Goal: Information Seeking & Learning: Learn about a topic

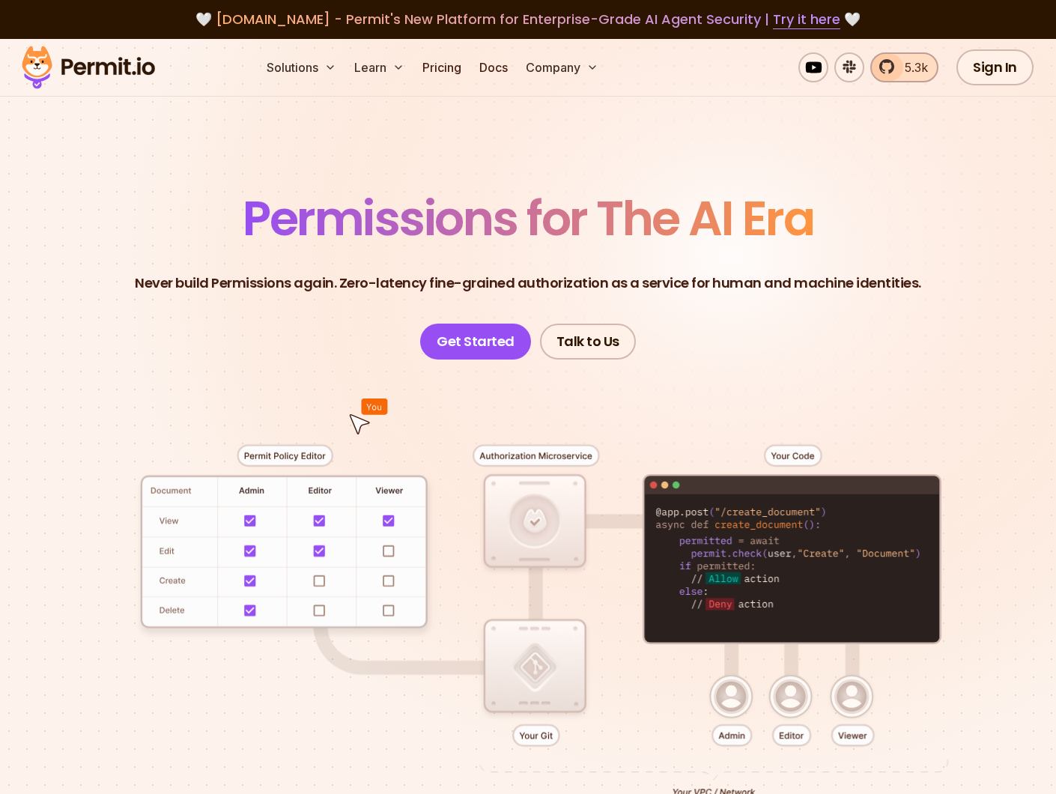
click at [924, 69] on span "5.3k" at bounding box center [912, 67] width 32 height 18
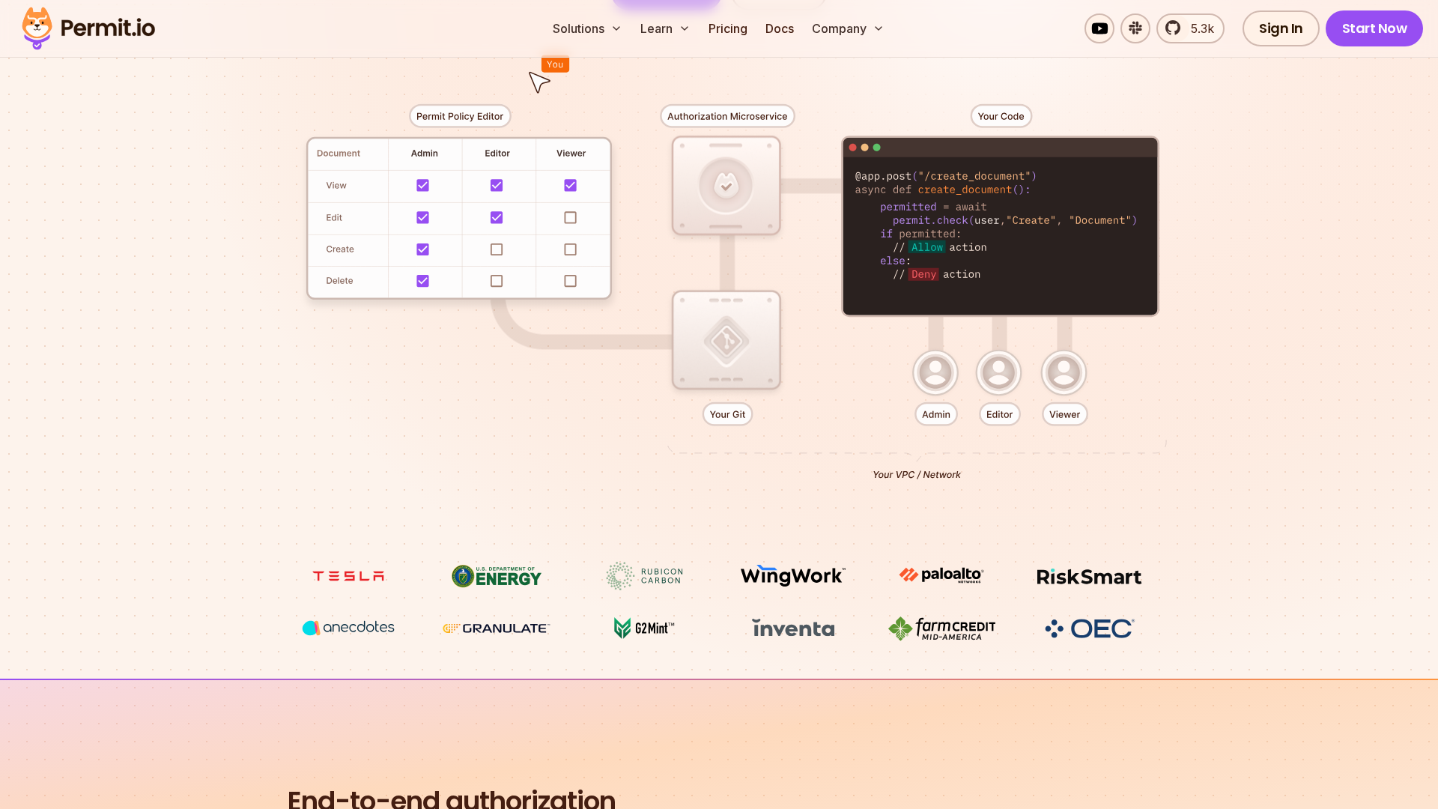
scroll to position [347, 0]
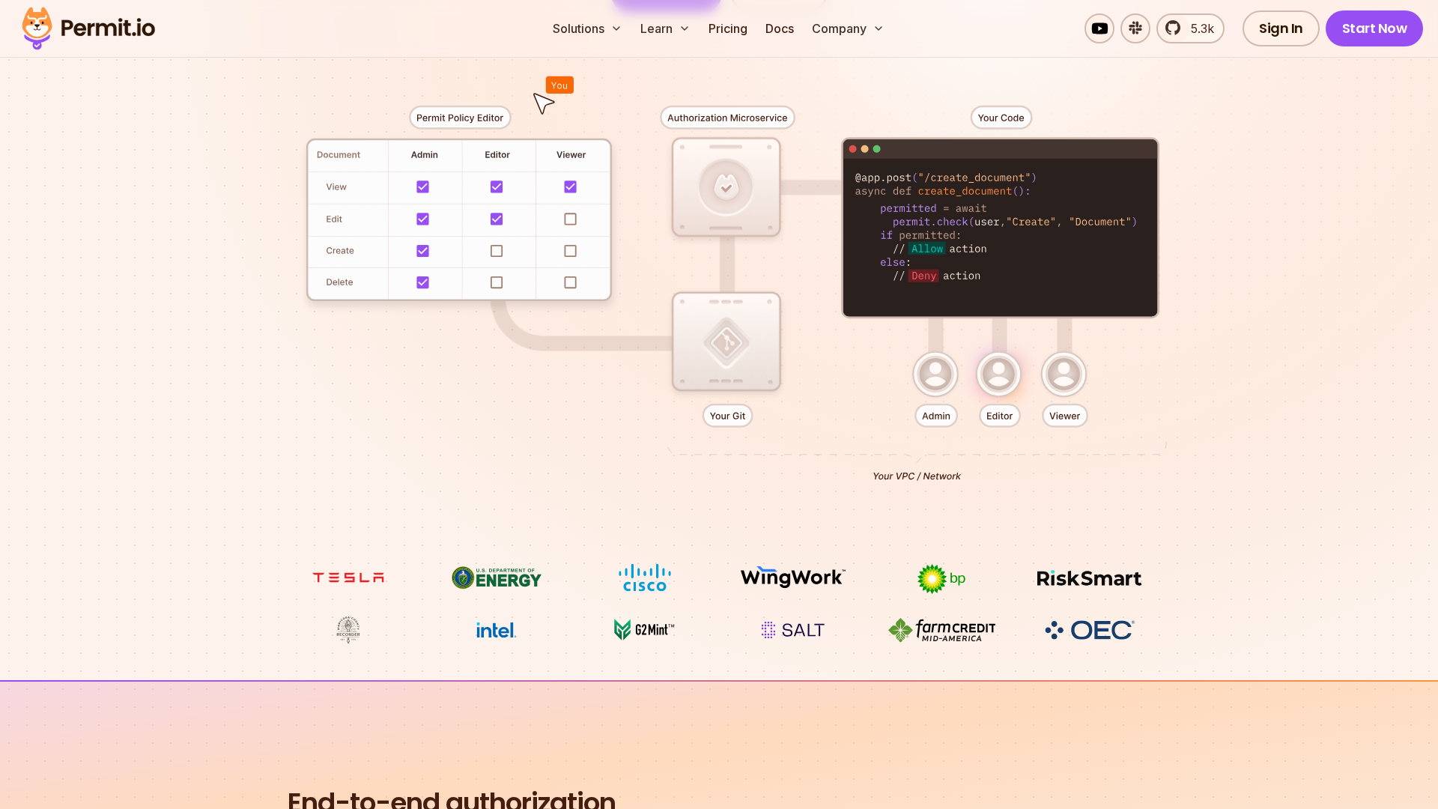
drag, startPoint x: 1033, startPoint y: 171, endPoint x: 1039, endPoint y: 261, distance: 90.0
click at [1039, 262] on div at bounding box center [719, 287] width 1048 height 551
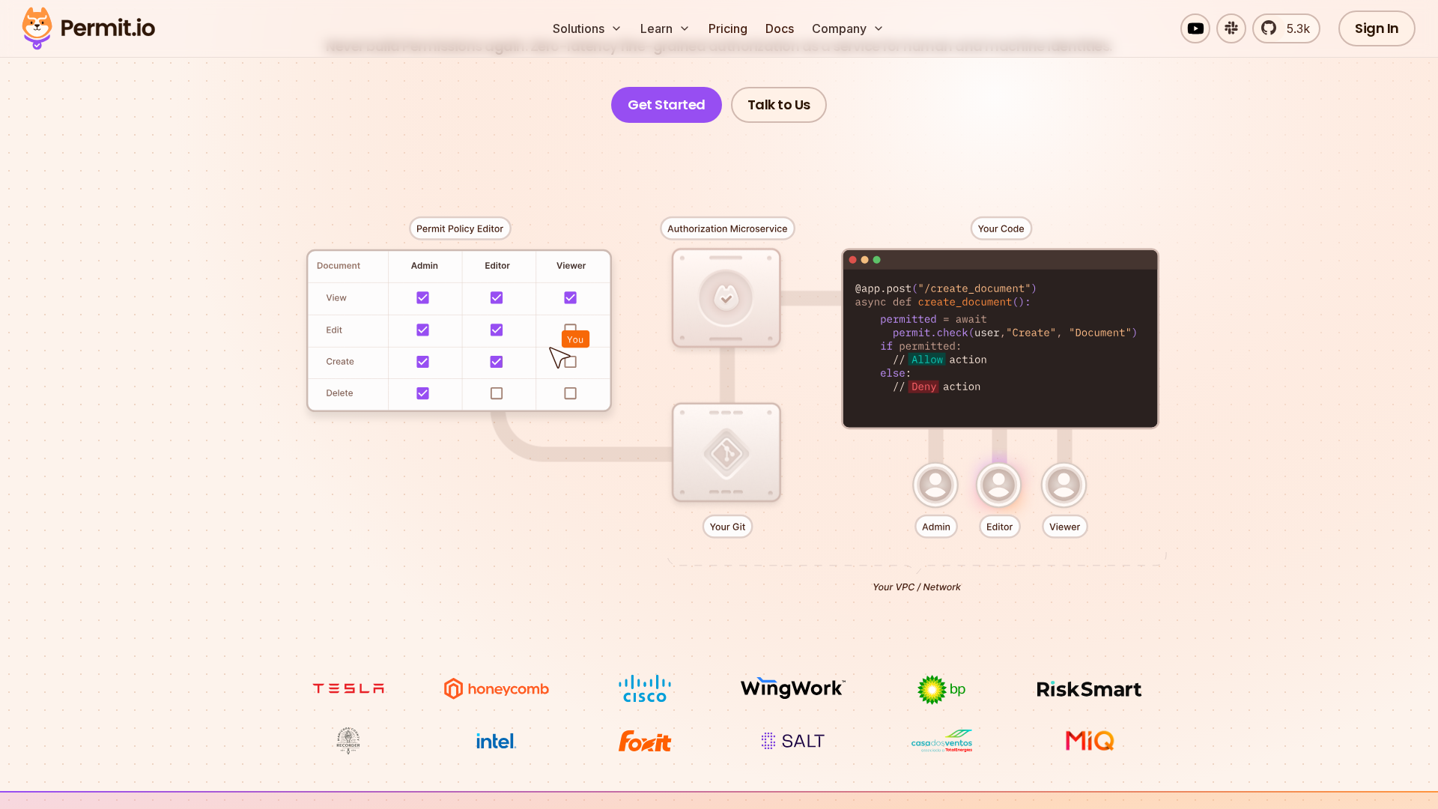
scroll to position [233, 0]
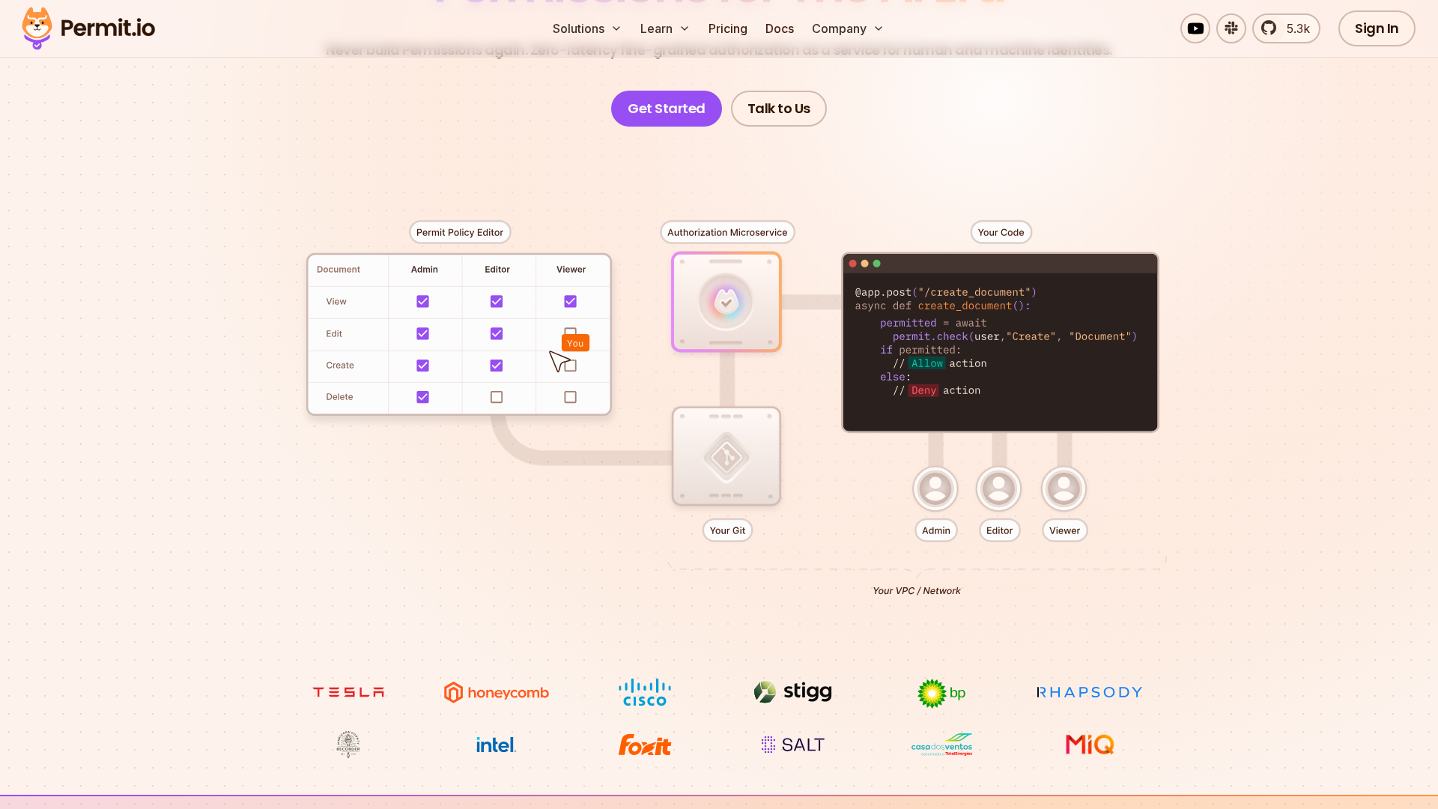
click at [998, 229] on div at bounding box center [719, 402] width 1048 height 551
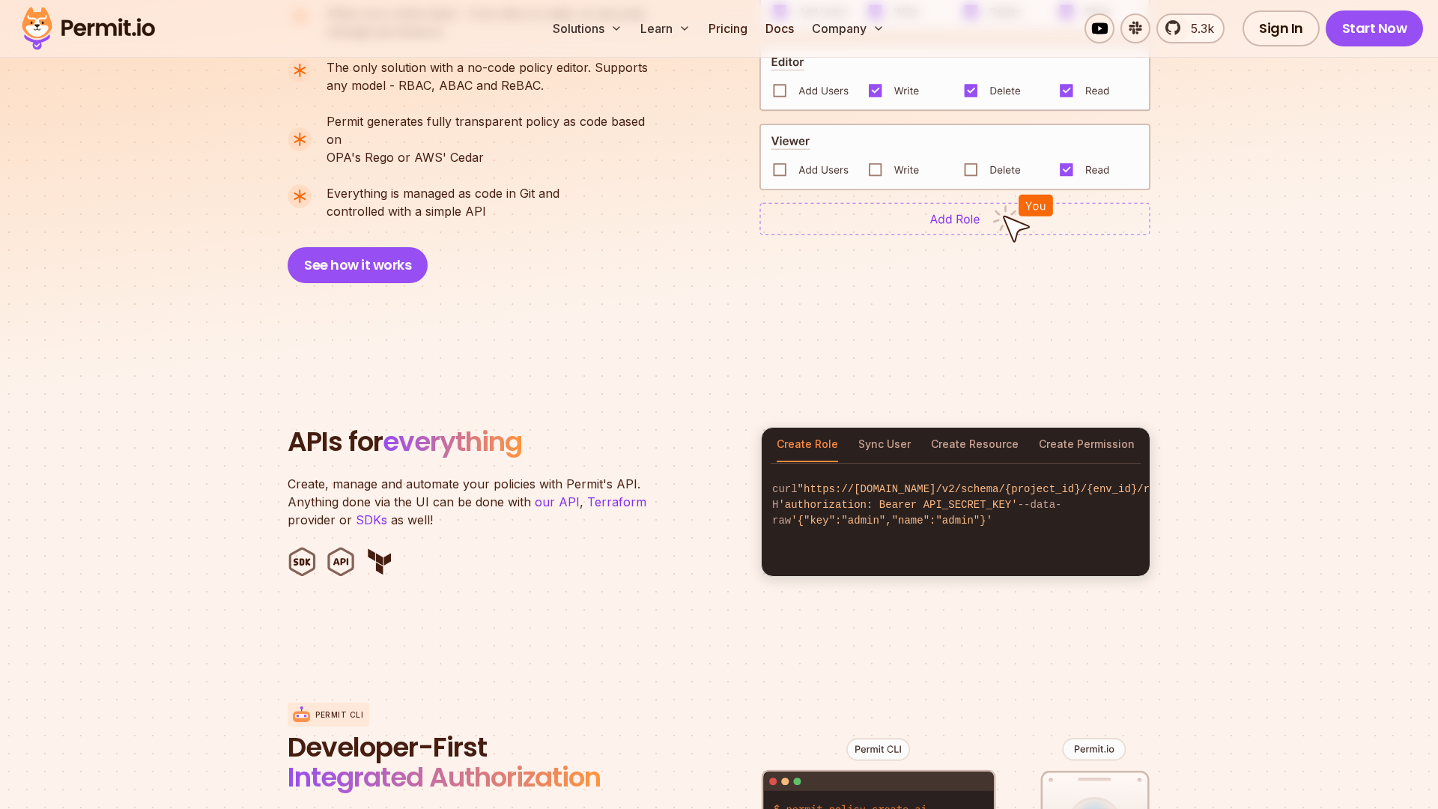
scroll to position [1219, 0]
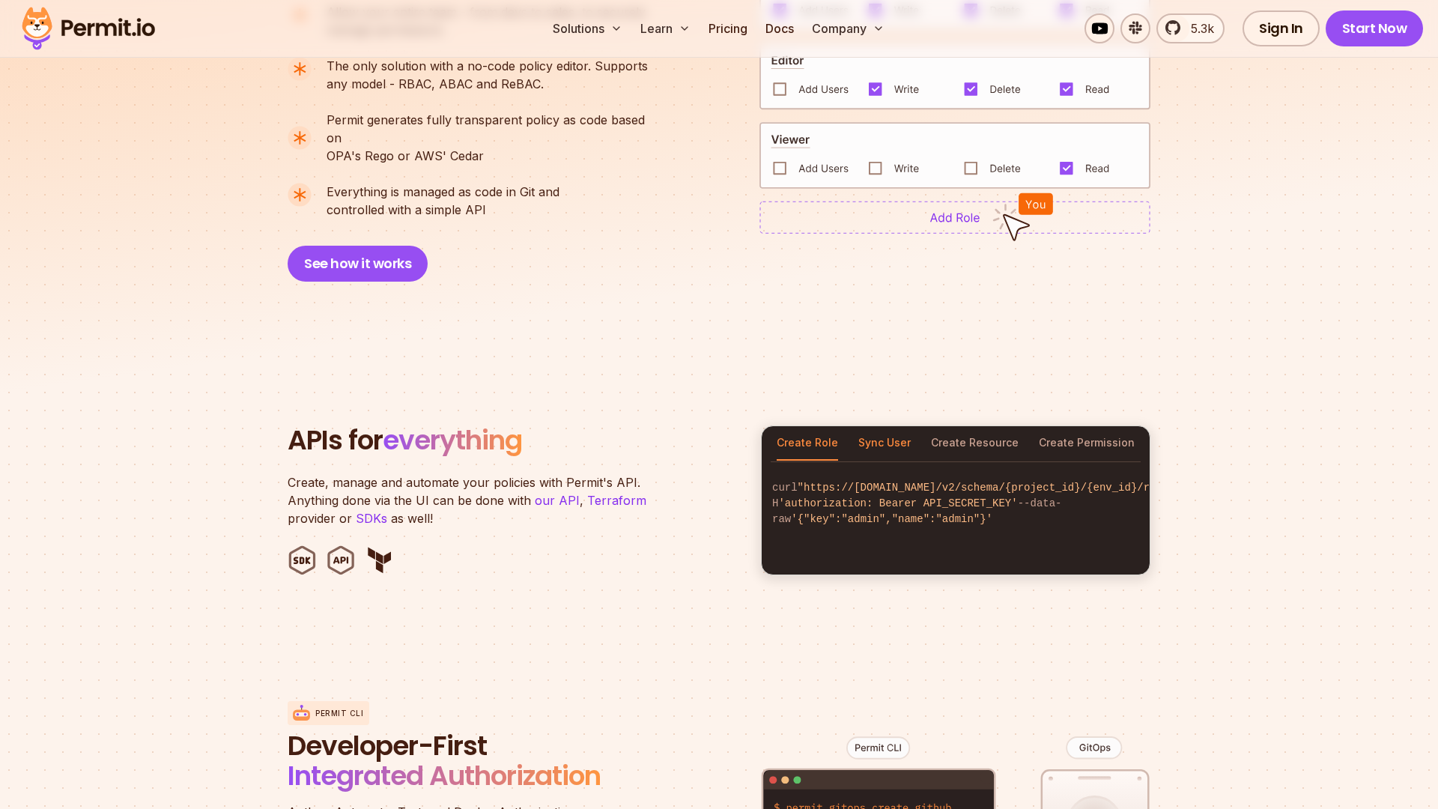
click at [894, 426] on button "Sync User" at bounding box center [884, 443] width 52 height 34
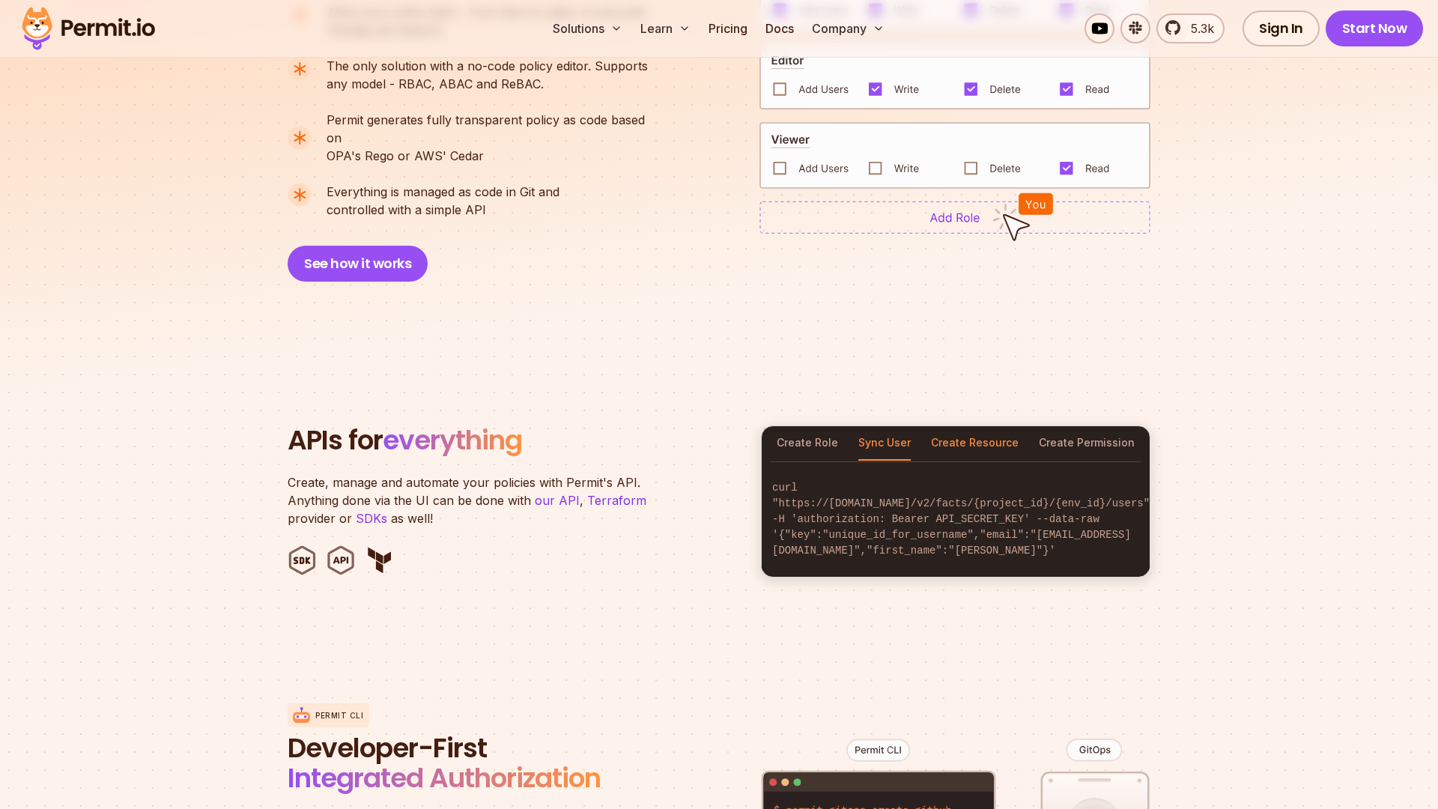
click at [942, 428] on button "Create Resource" at bounding box center [975, 443] width 88 height 34
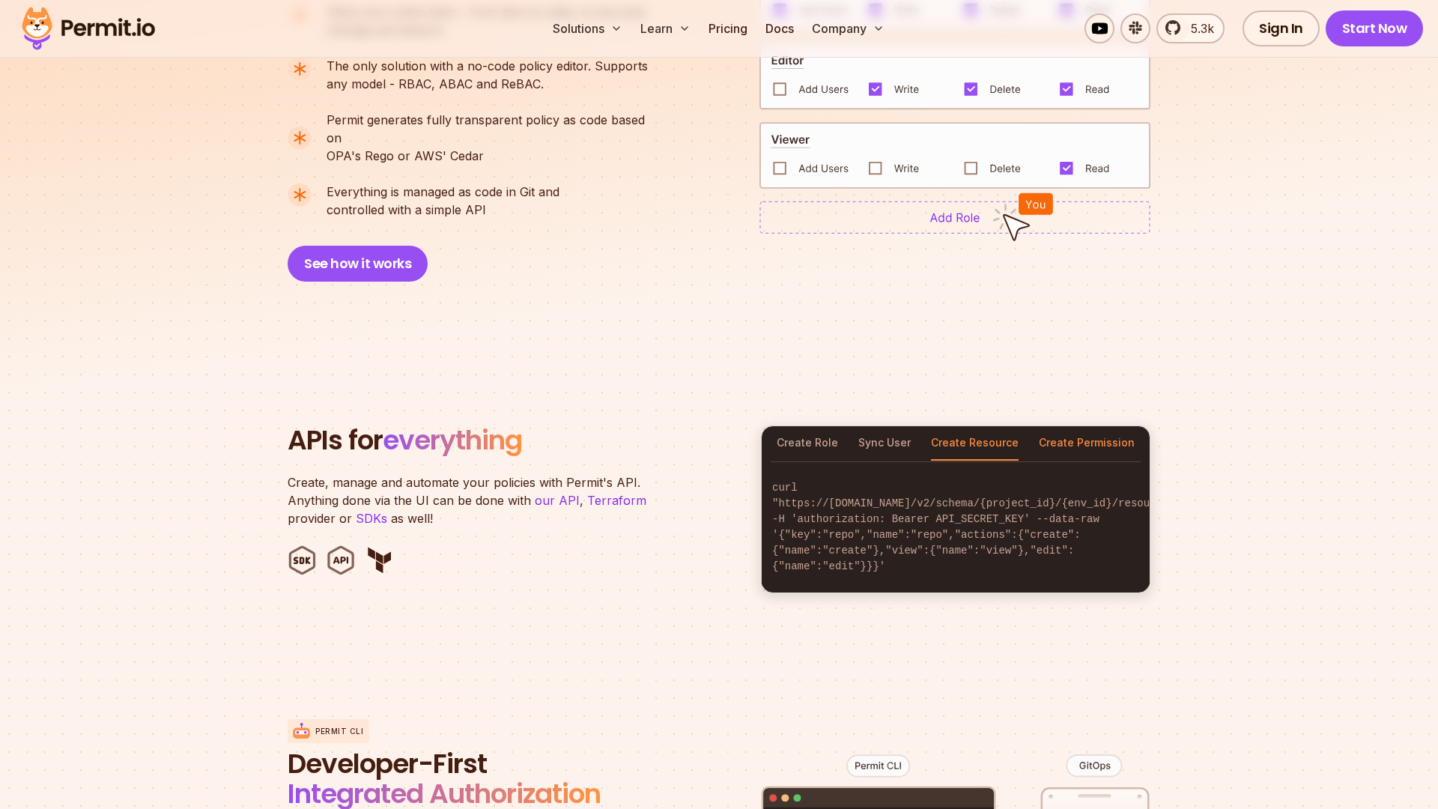
click at [1055, 431] on button "Create Permission" at bounding box center [1087, 443] width 96 height 34
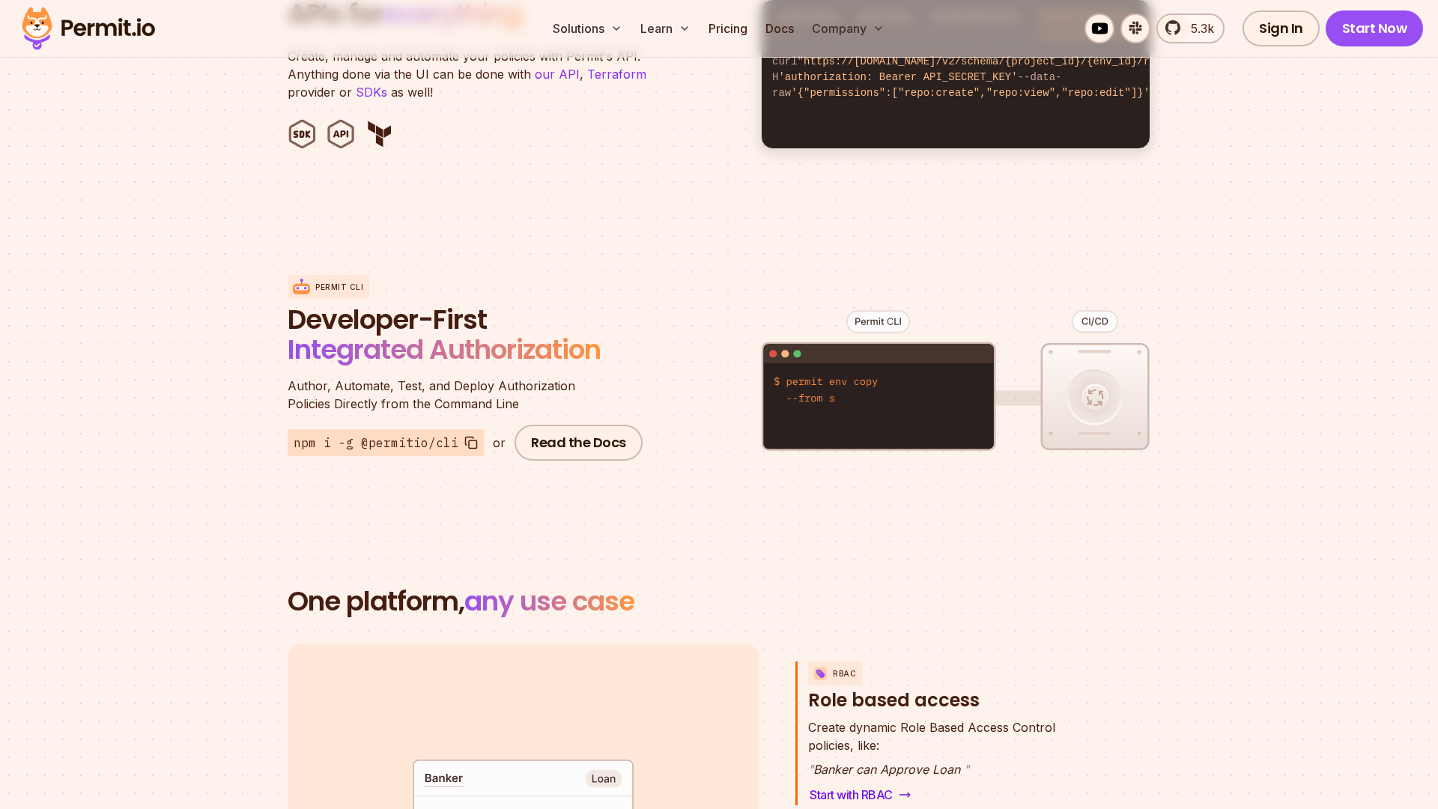
scroll to position [1648, 0]
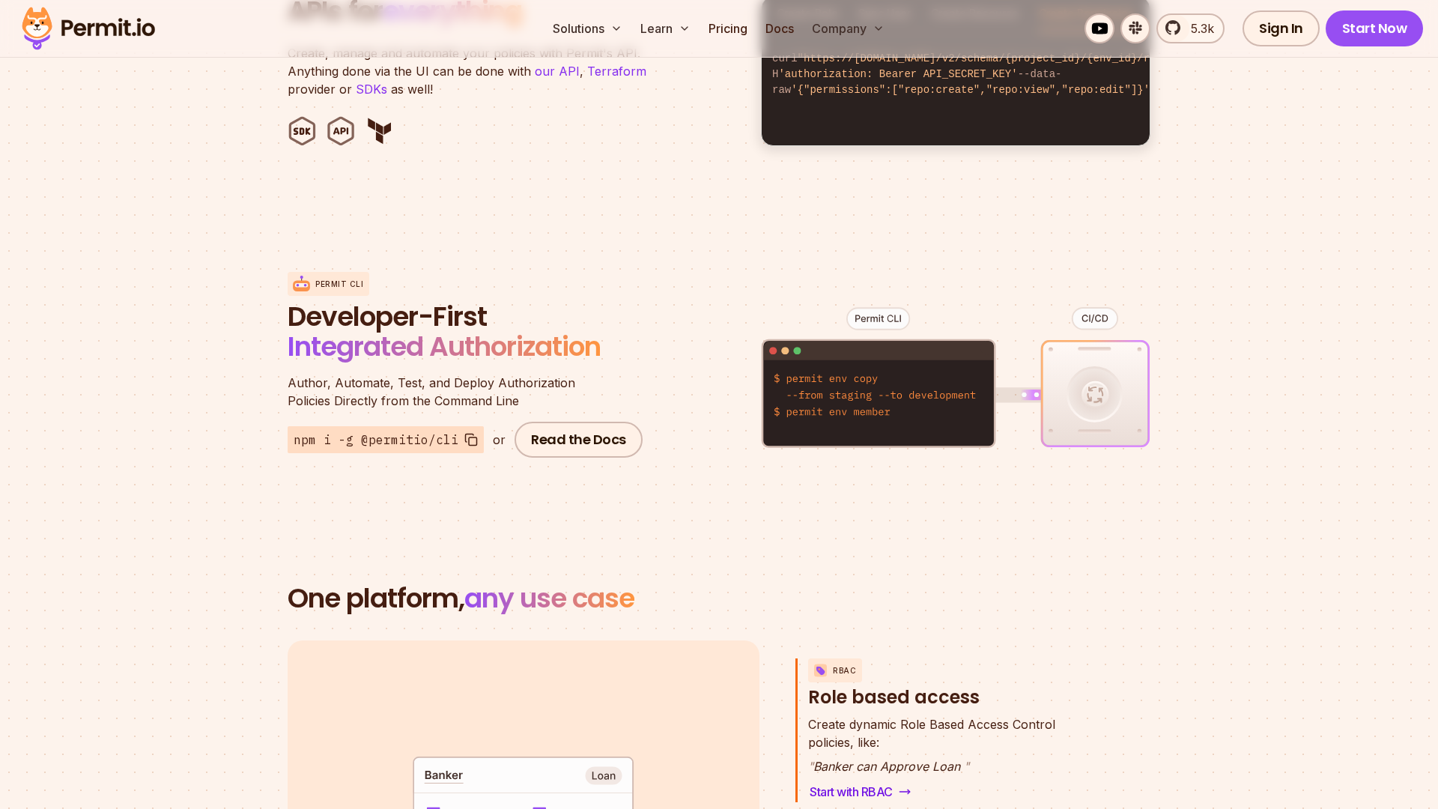
drag, startPoint x: 1101, startPoint y: 399, endPoint x: 1161, endPoint y: 399, distance: 59.2
click at [1055, 399] on section "Permit CLI Developer-First Integrated Authorization Author, Automate, Test, and…" at bounding box center [719, 365] width 1438 height 294
click at [893, 443] on figure at bounding box center [955, 389] width 389 height 294
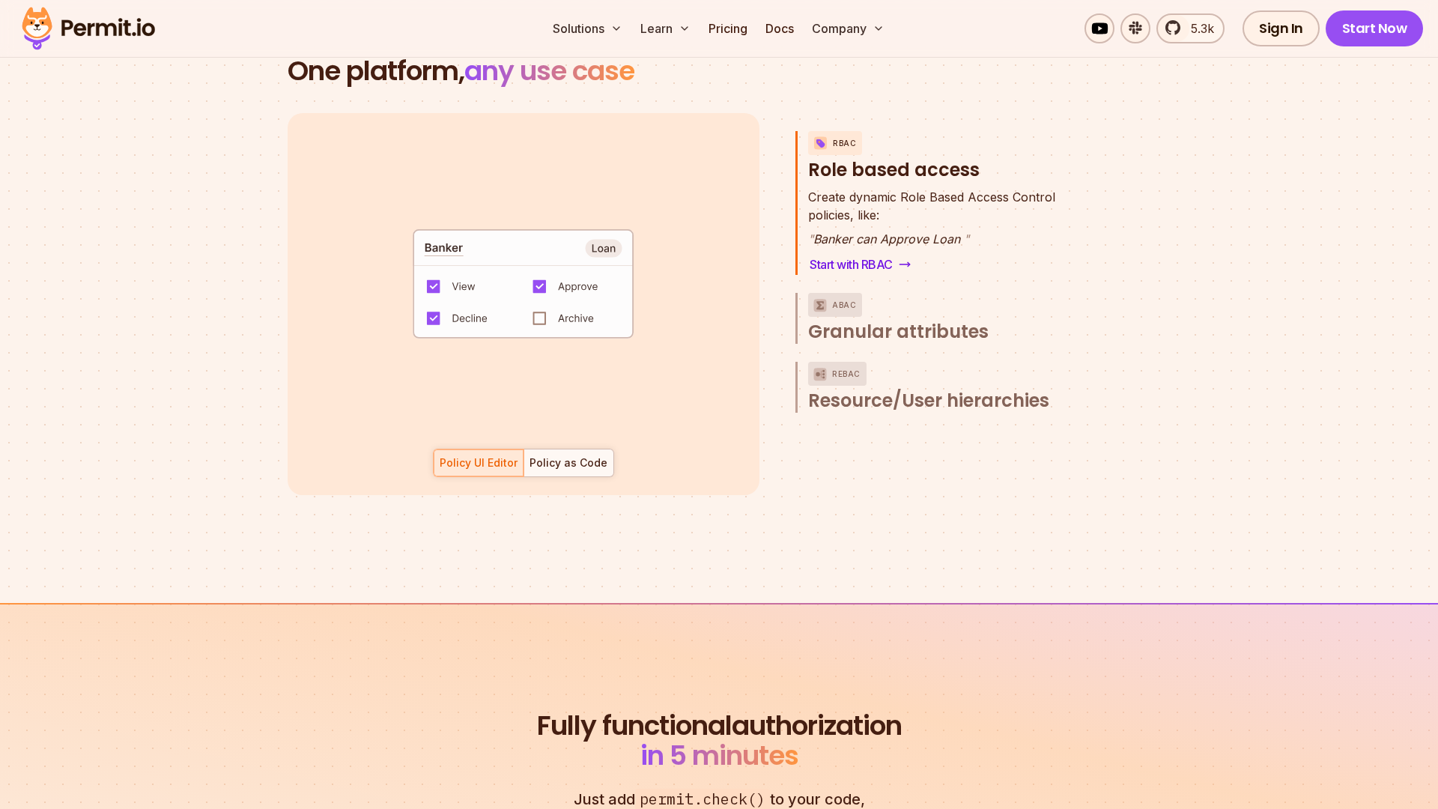
scroll to position [2177, 0]
click at [934, 318] on span "Granular attributes" at bounding box center [898, 330] width 180 height 24
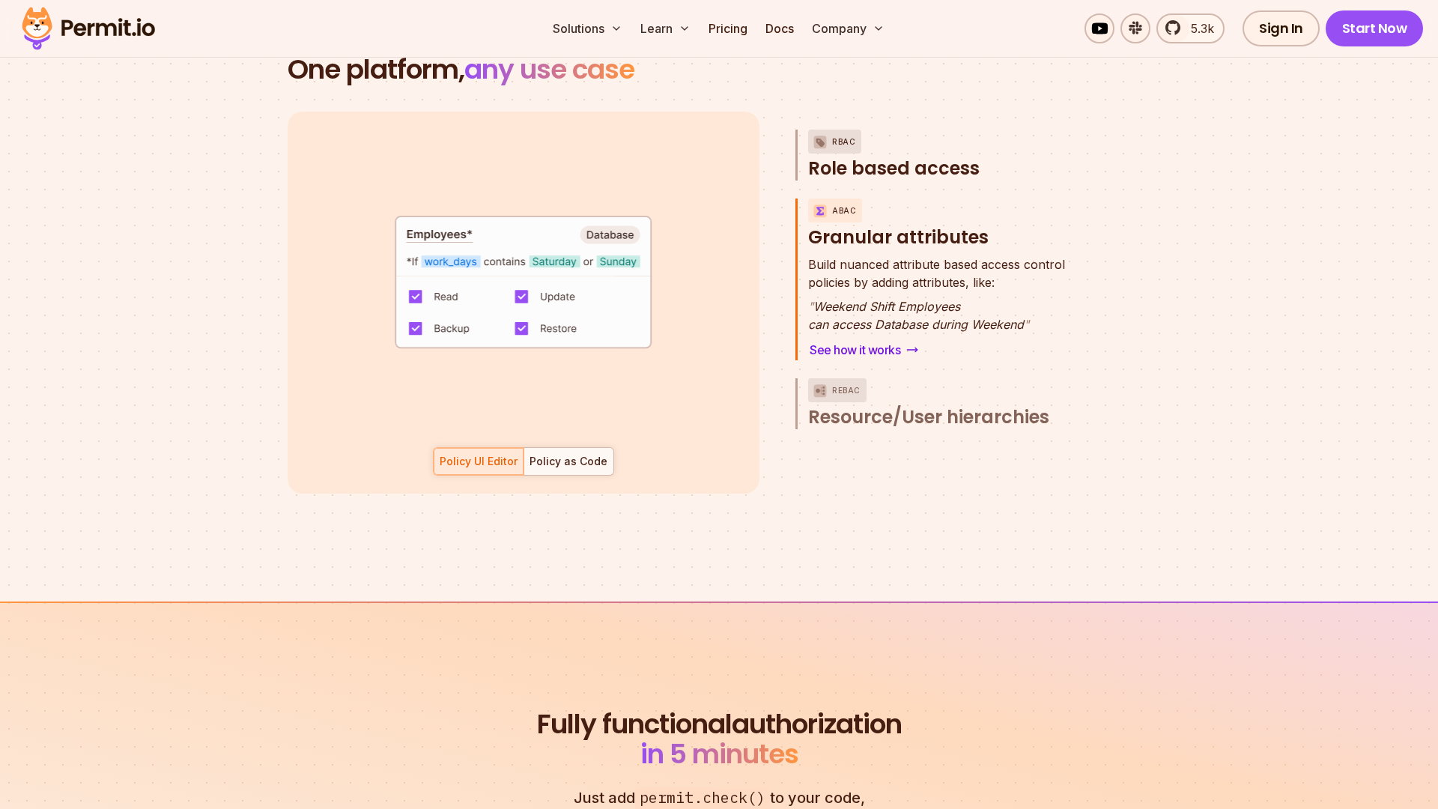
click at [924, 130] on button "RBAC Role based access" at bounding box center [947, 155] width 279 height 51
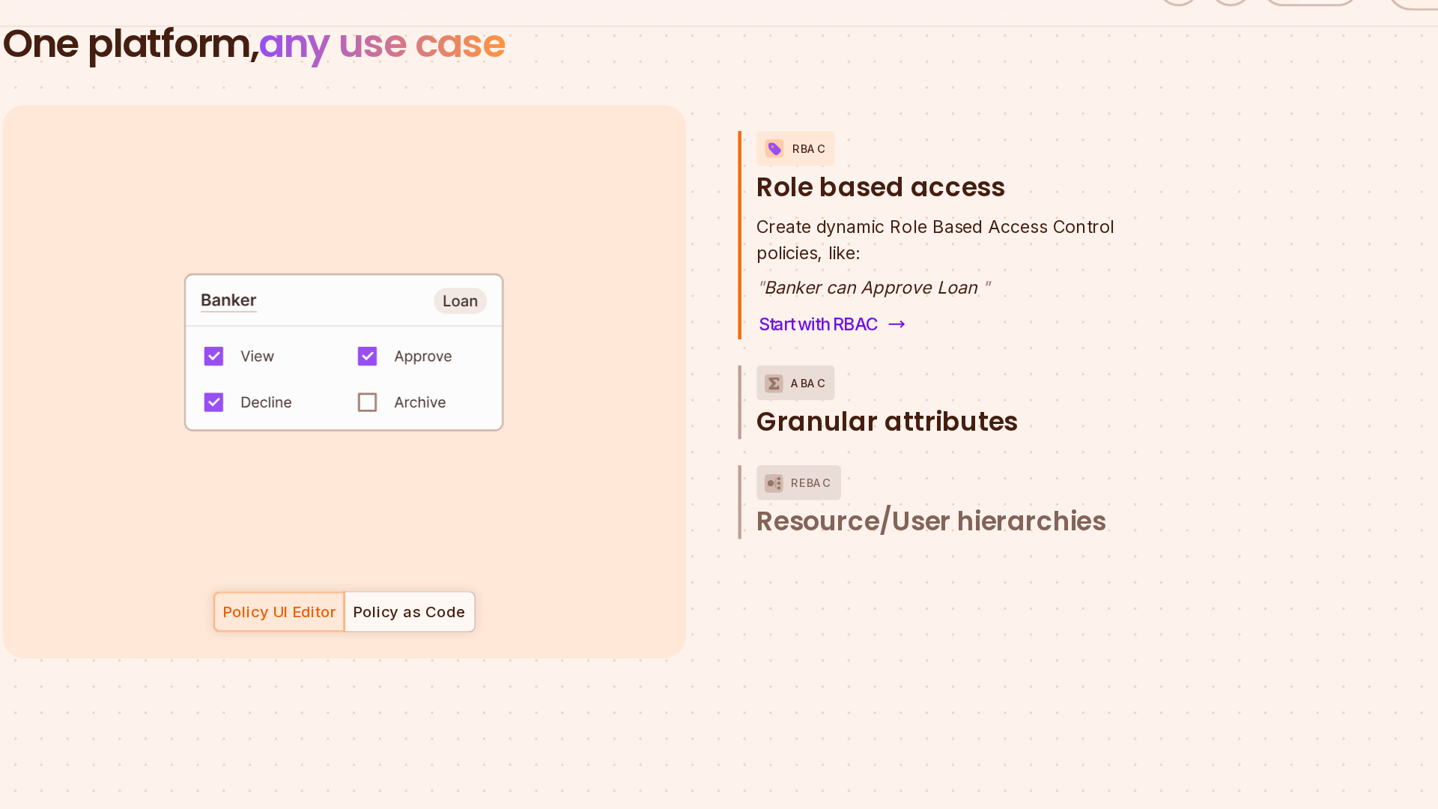
click at [899, 318] on span "Granular attributes" at bounding box center [898, 330] width 180 height 24
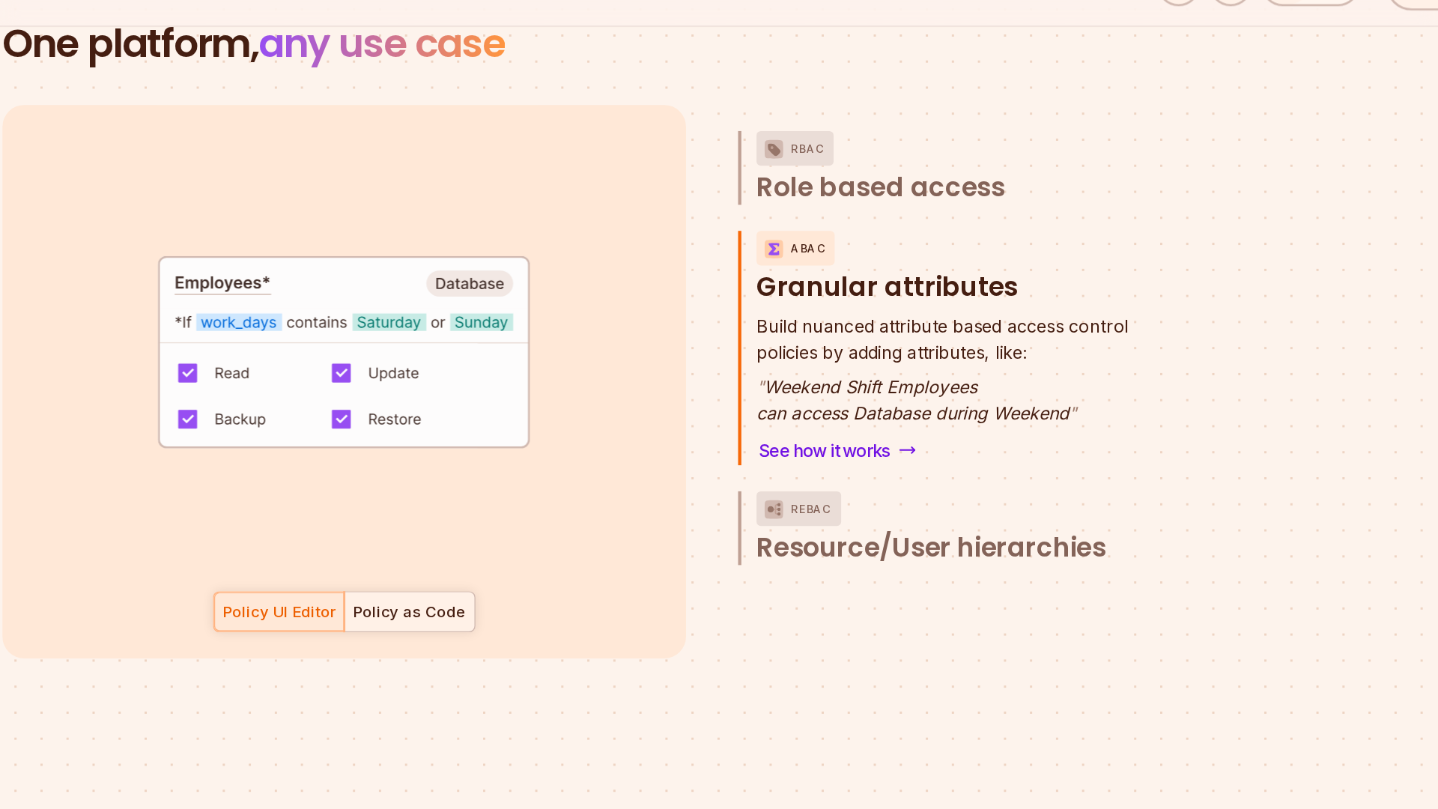
click at [564, 454] on div "Policy as Code" at bounding box center [568, 461] width 78 height 15
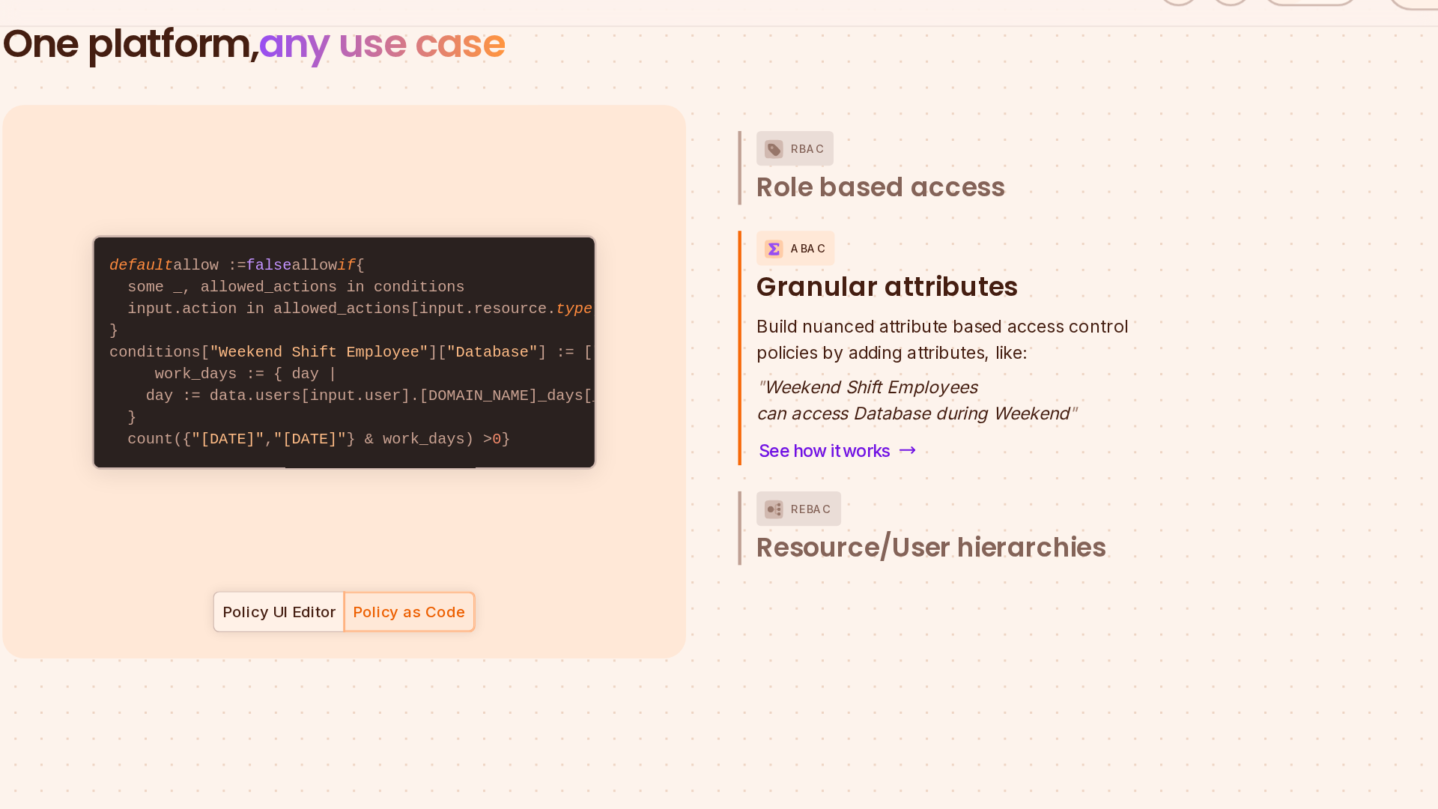
click at [511, 454] on div "Policy UI Editor" at bounding box center [479, 461] width 78 height 15
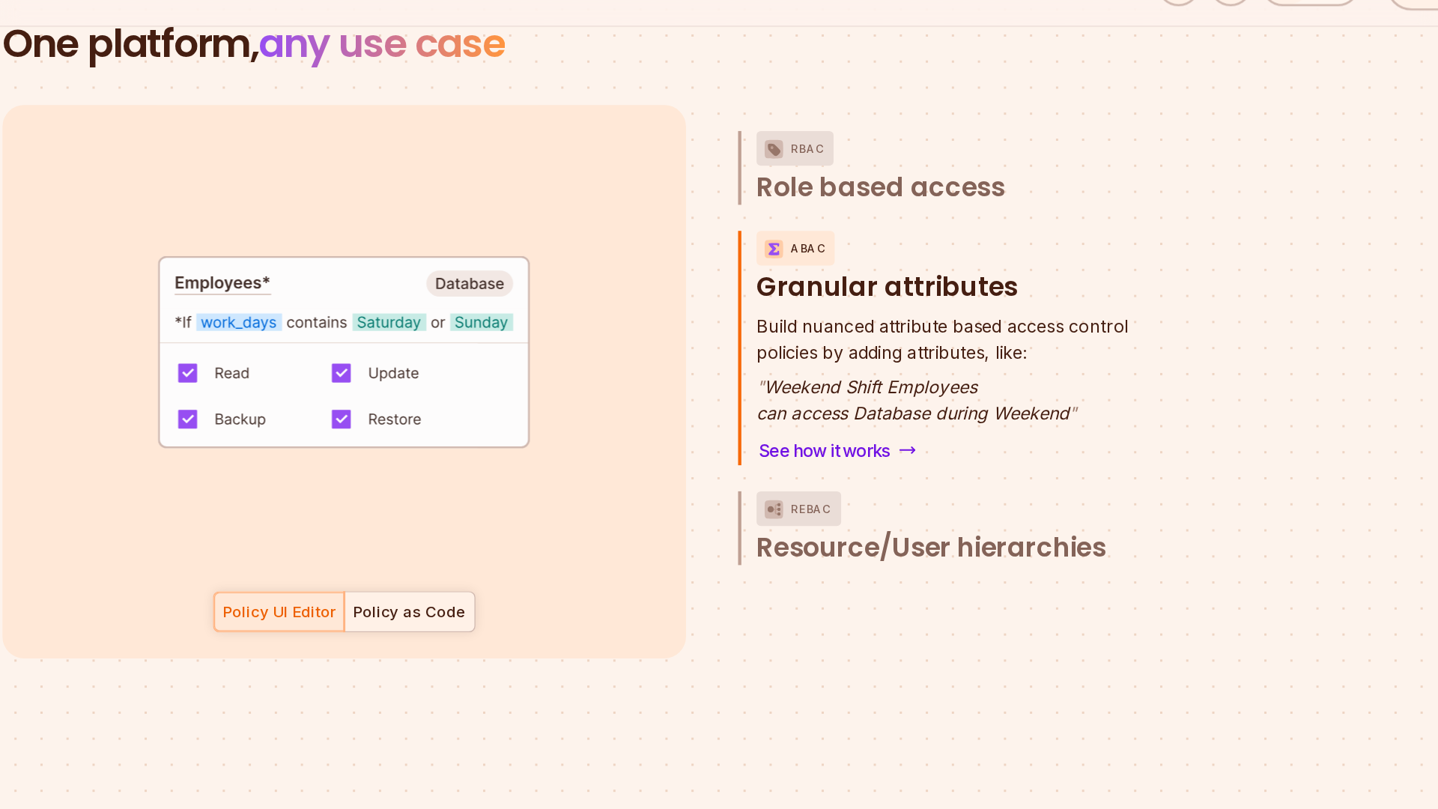
click at [553, 454] on div "Policy as Code" at bounding box center [568, 461] width 78 height 15
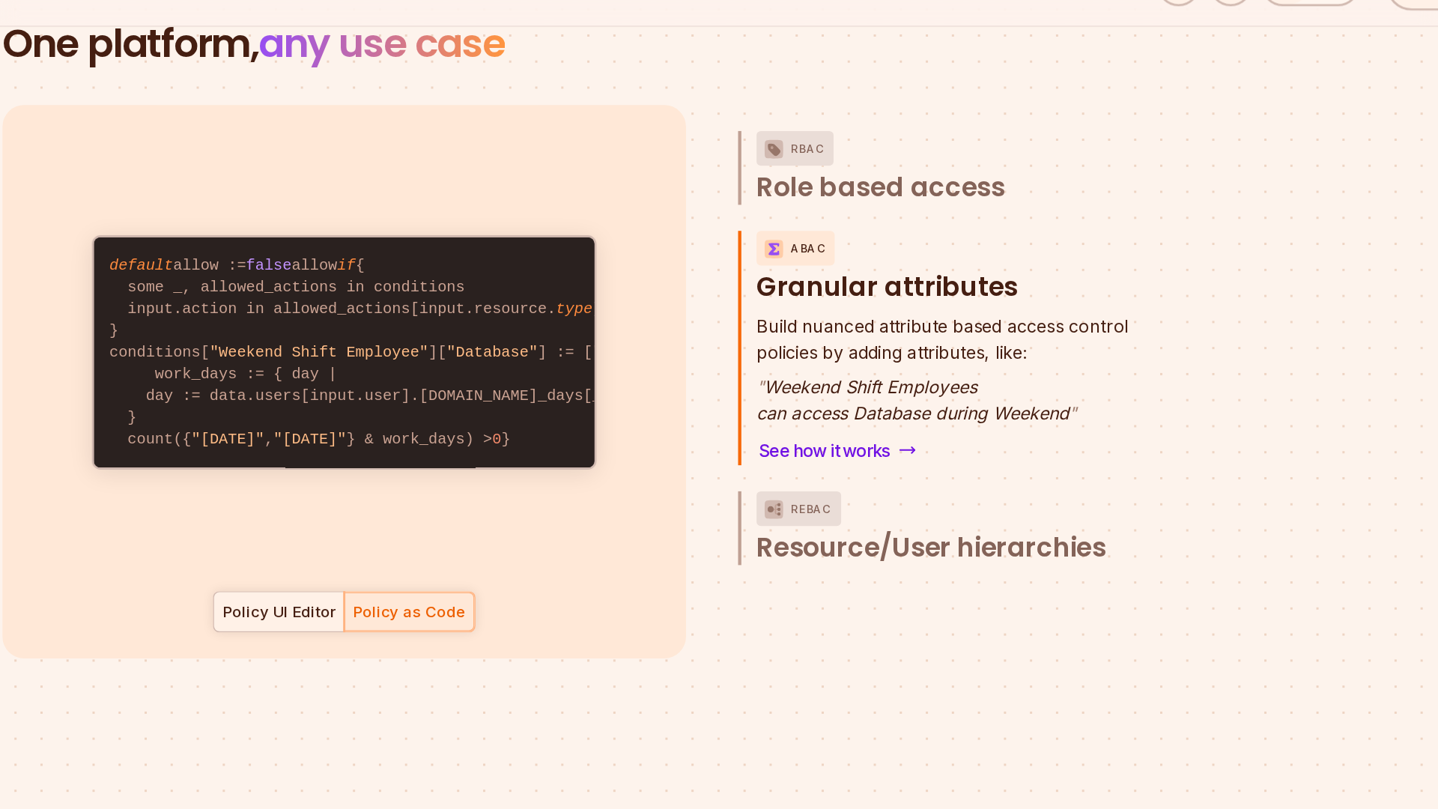
click at [496, 454] on div "Policy UI Editor" at bounding box center [479, 461] width 78 height 15
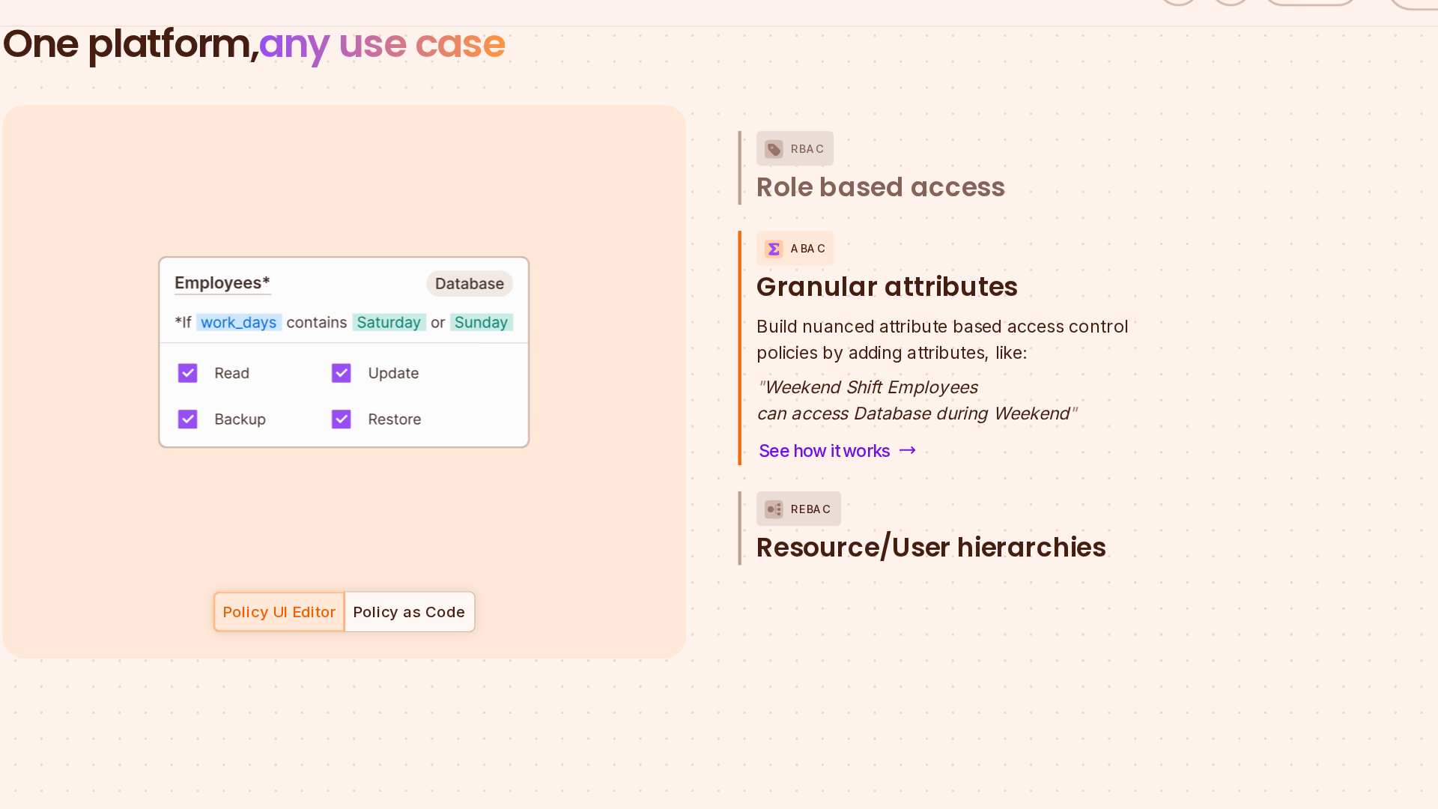
click at [926, 405] on span "Resource/User hierarchies" at bounding box center [928, 417] width 241 height 24
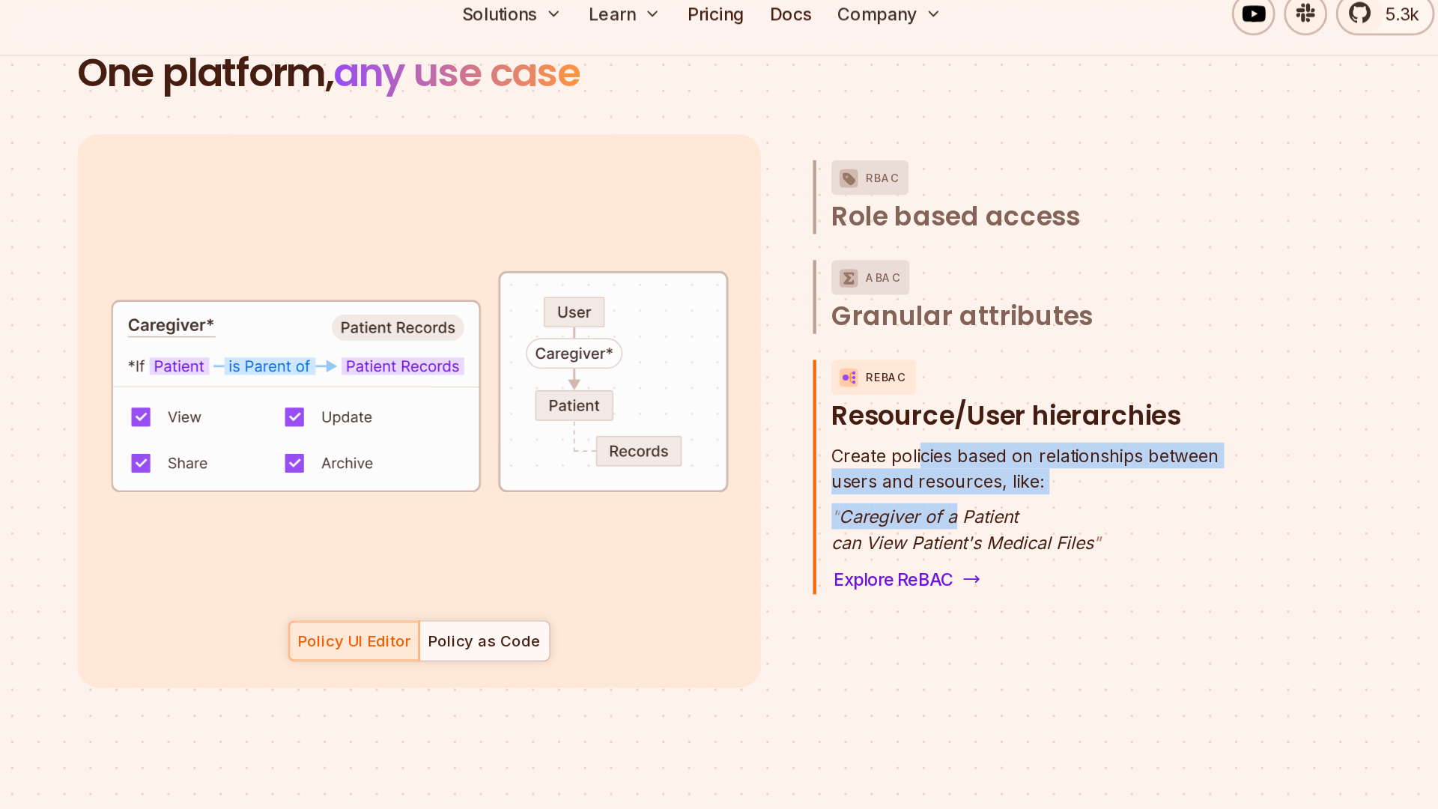
drag, startPoint x: 870, startPoint y: 312, endPoint x: 890, endPoint y: 356, distance: 49.0
click at [890, 356] on div "Create policies based on relationships between users and resources, like: " Car…" at bounding box center [941, 363] width 267 height 78
click at [890, 366] on p "" Caregiver of a Patient can View Patient's Medical Files "" at bounding box center [941, 384] width 267 height 36
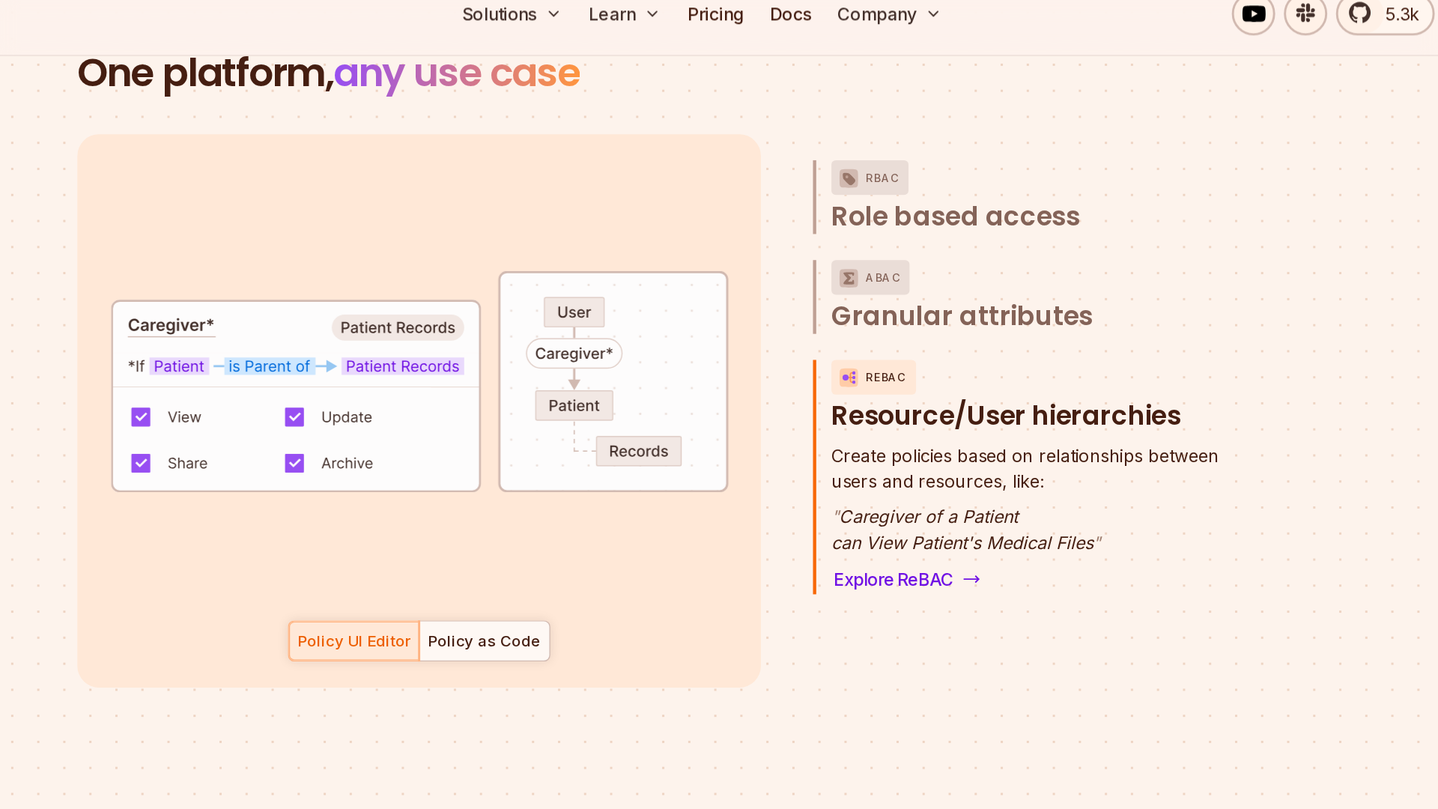
click at [893, 366] on p "" Caregiver of a Patient can View Patient's Medical Files "" at bounding box center [941, 384] width 267 height 36
click at [896, 366] on p "" Caregiver of a Patient can View Patient's Medical Files "" at bounding box center [941, 384] width 267 height 36
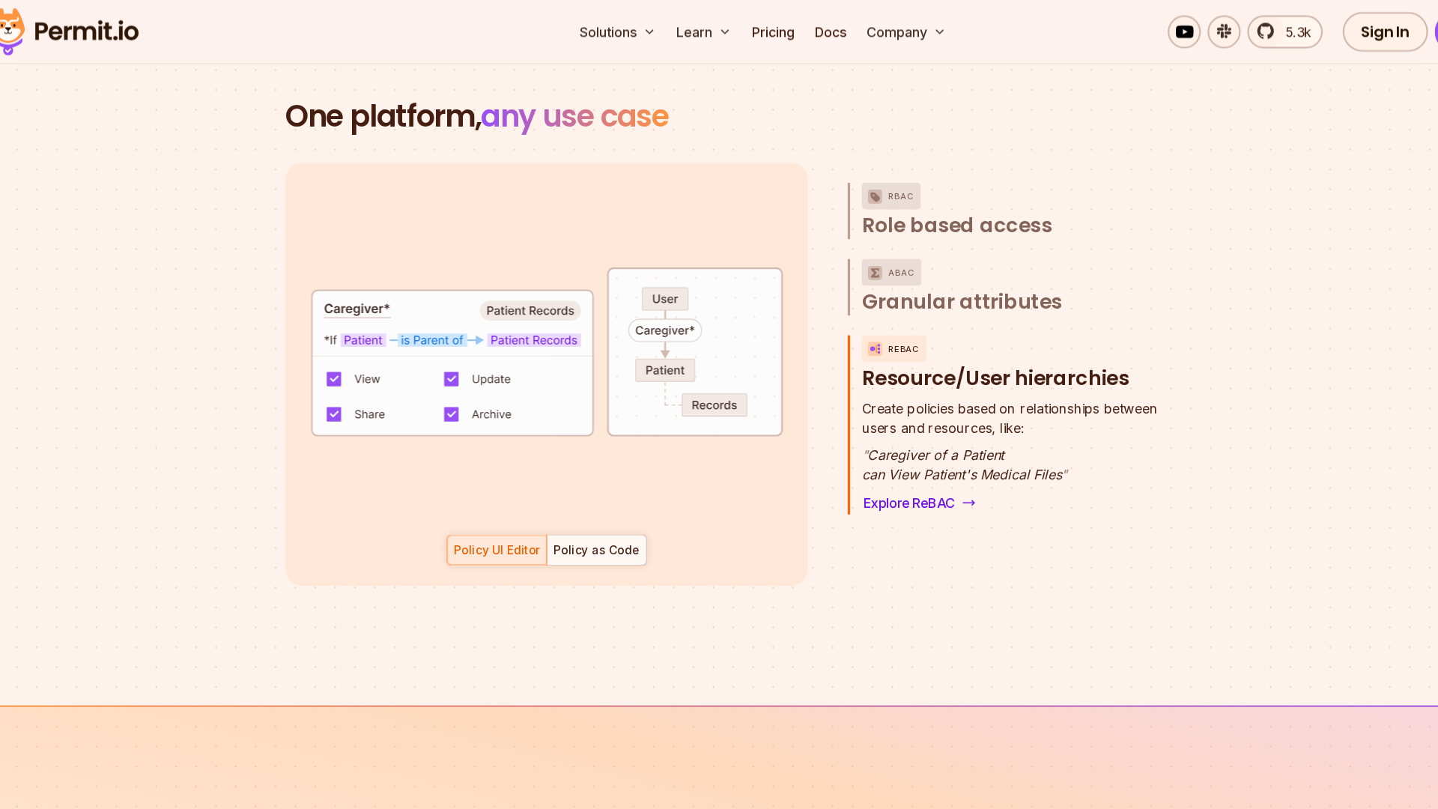
scroll to position [2140, 0]
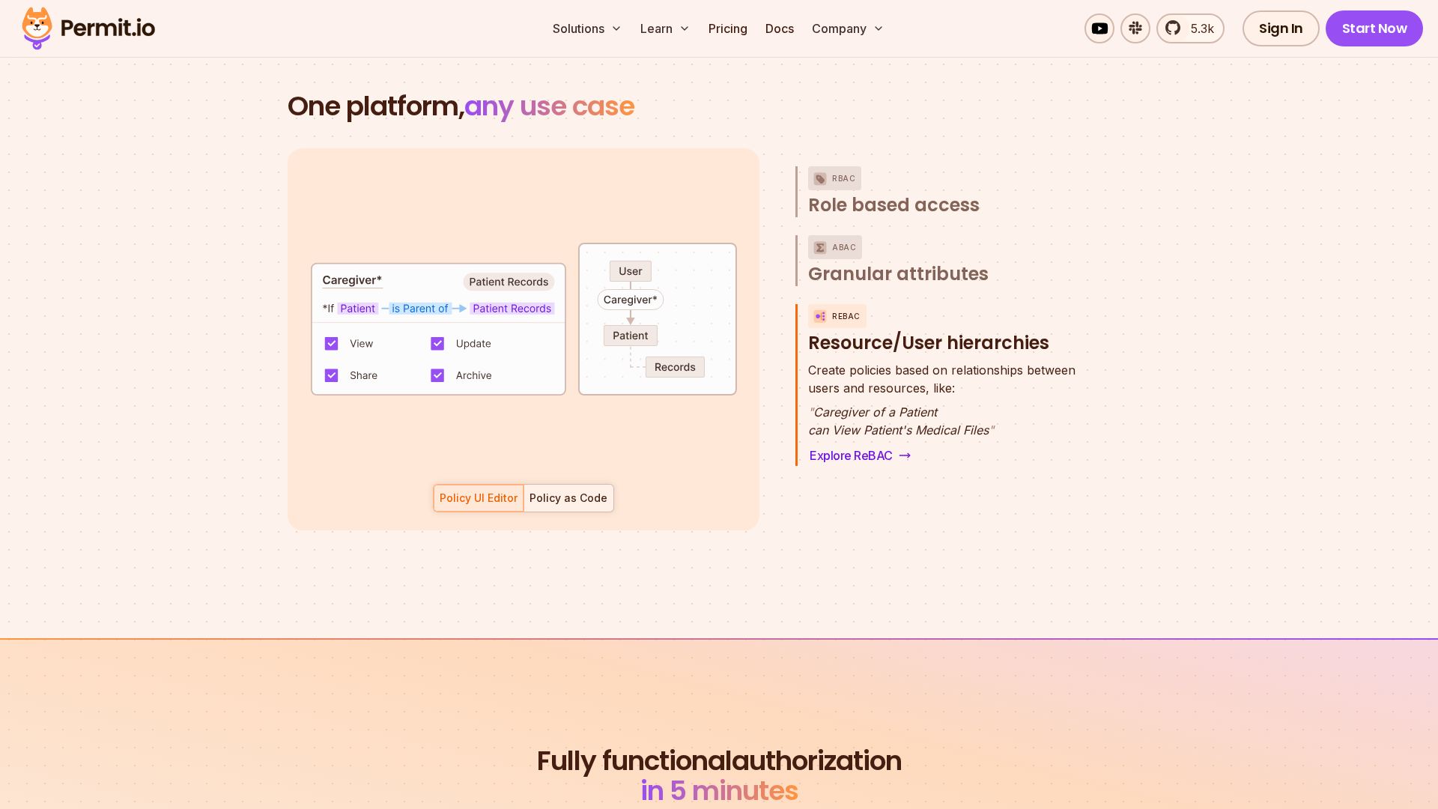
click at [561, 488] on div at bounding box center [568, 497] width 90 height 27
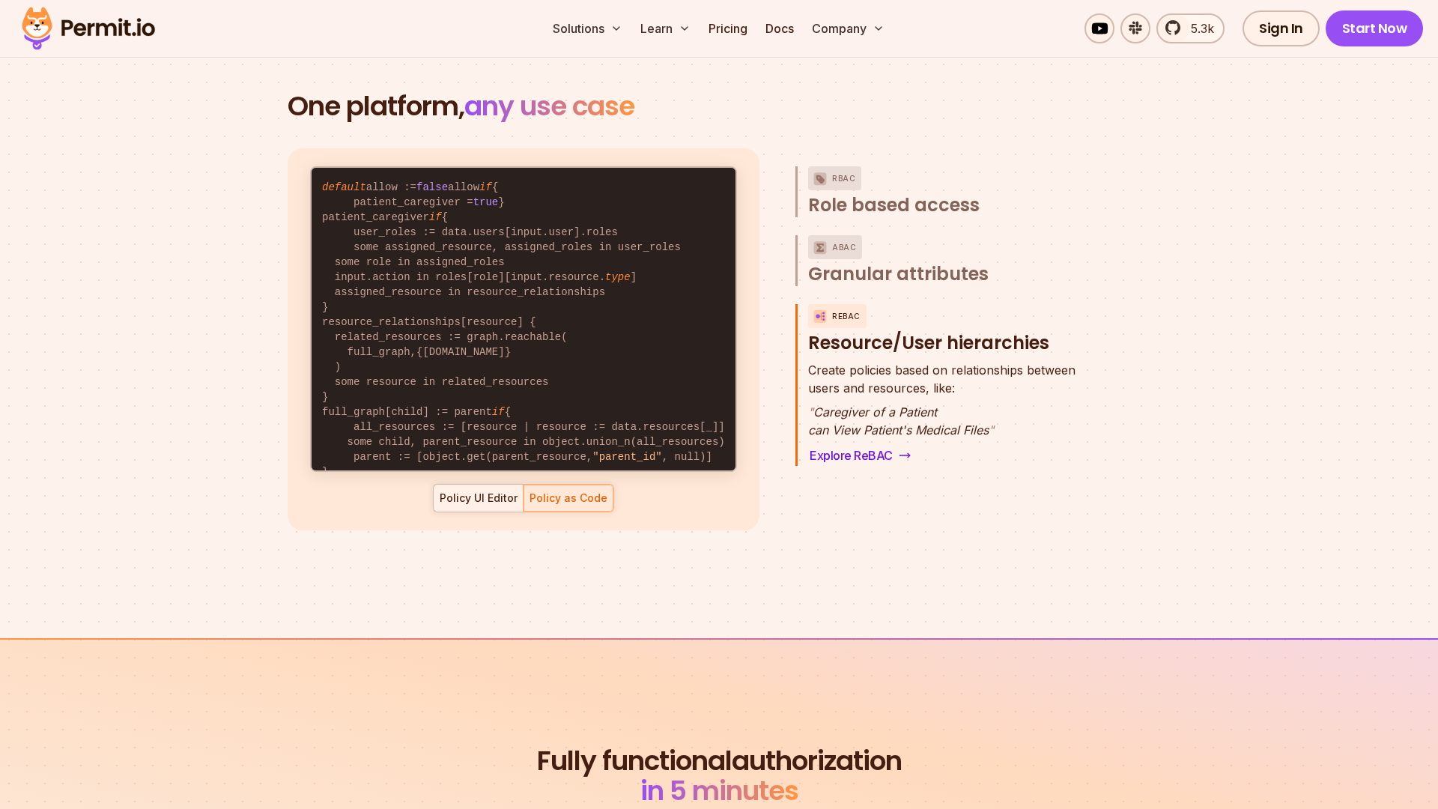
click at [479, 490] on div "Policy UI Editor" at bounding box center [479, 497] width 78 height 15
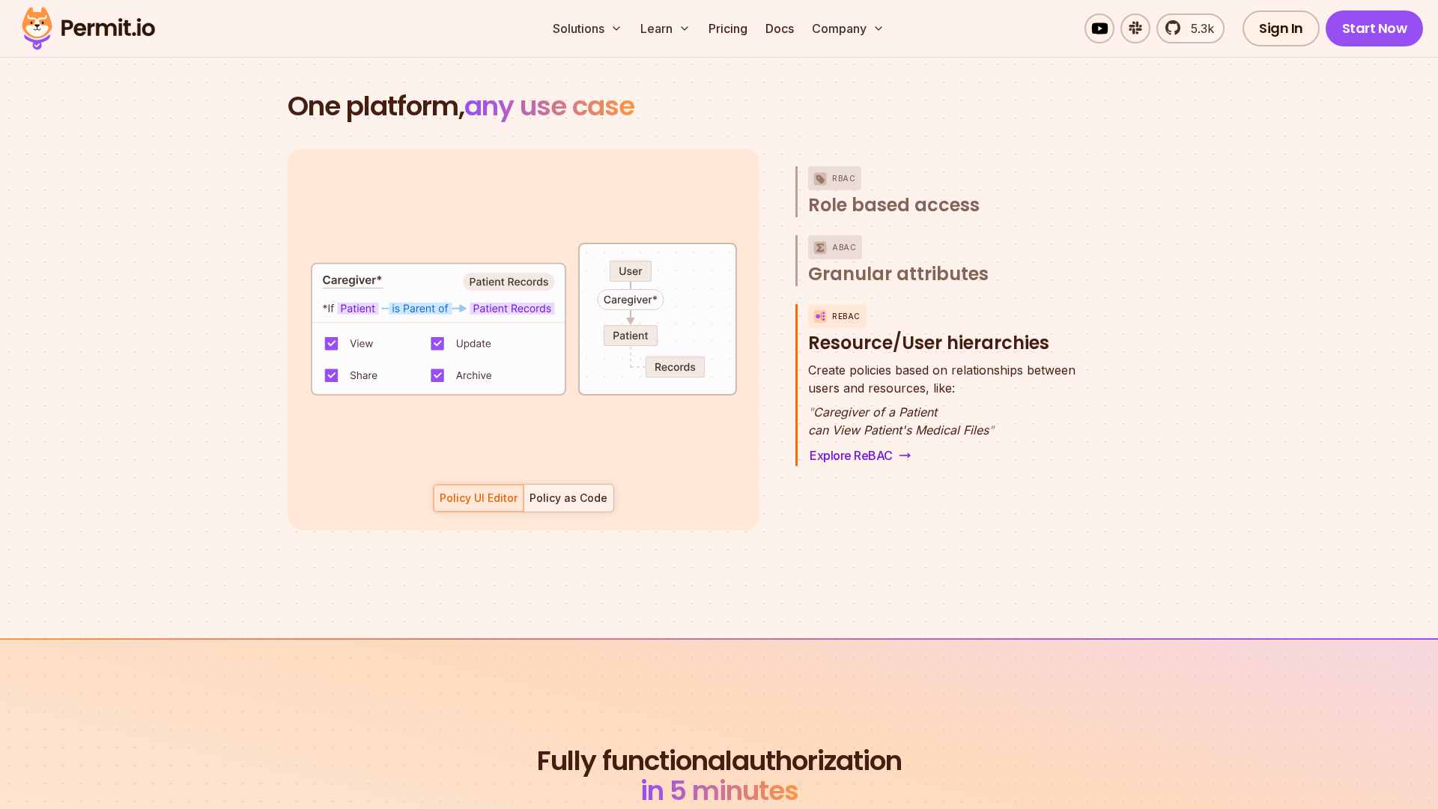
click at [550, 490] on div "Policy as Code" at bounding box center [568, 497] width 78 height 15
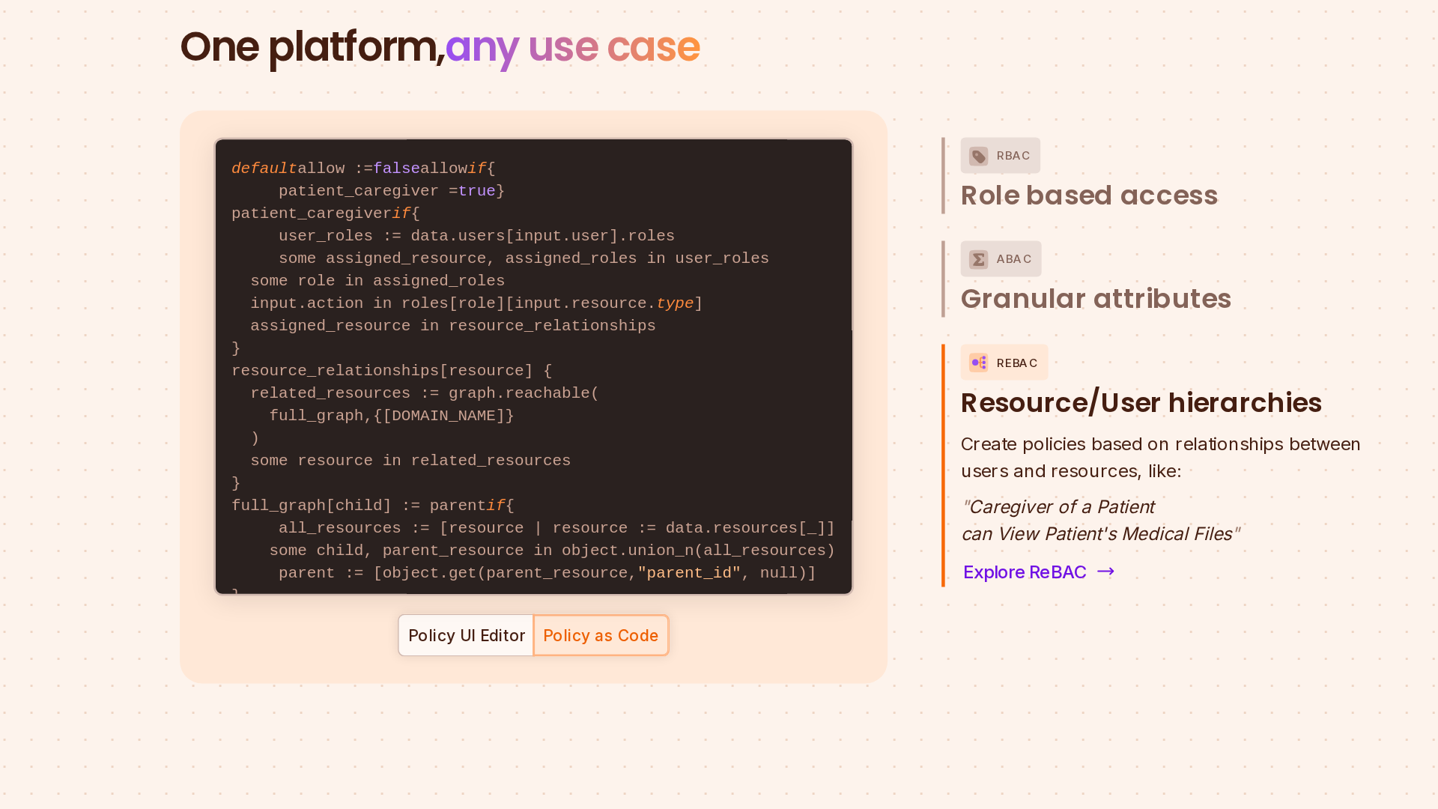
drag, startPoint x: 342, startPoint y: 168, endPoint x: 431, endPoint y: 234, distance: 110.2
click at [431, 234] on code "default allow := false allow if { patient_caregiver = true } patient_caregiver …" at bounding box center [524, 337] width 424 height 338
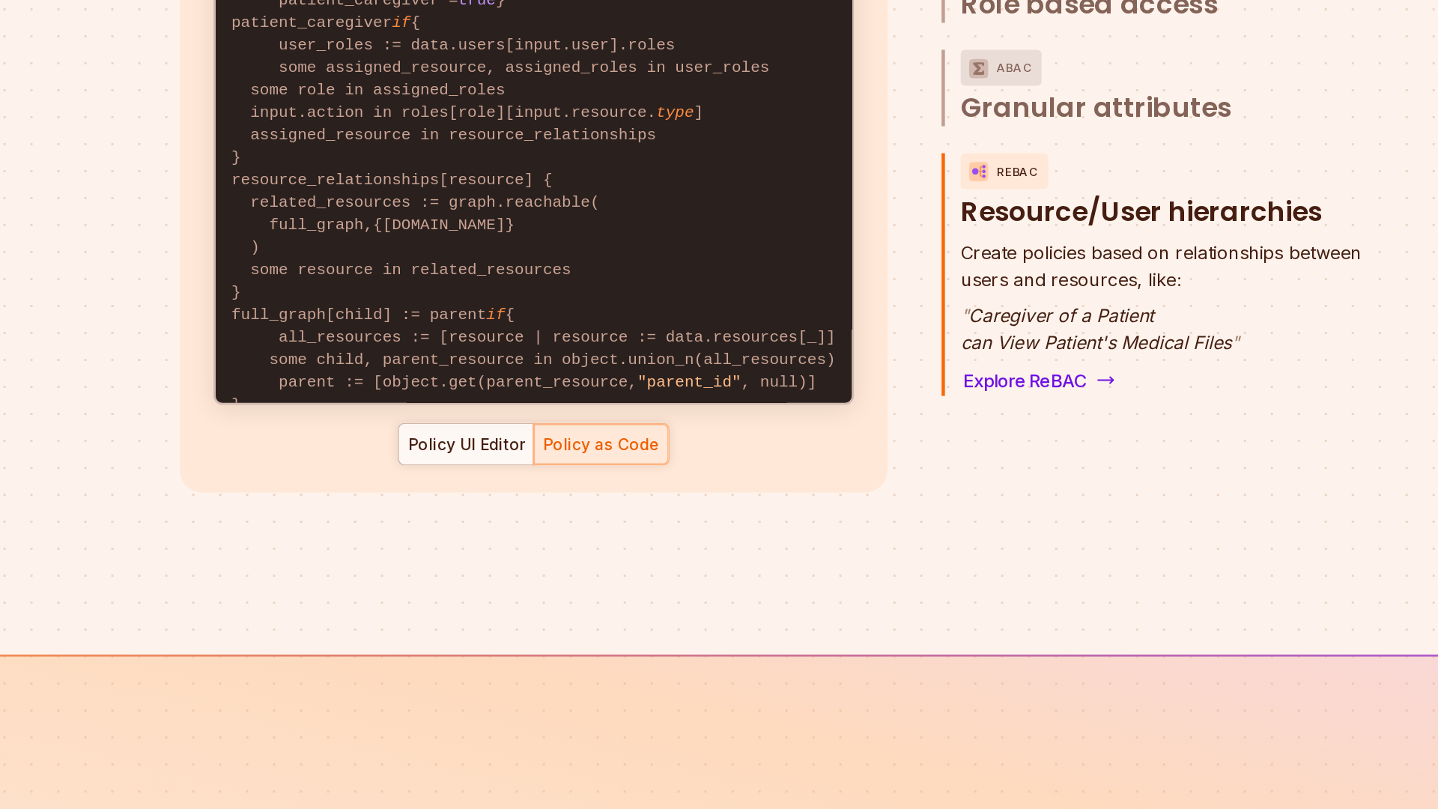
click at [431, 361] on code "default allow := false allow if { patient_caregiver = true } patient_caregiver …" at bounding box center [524, 337] width 424 height 338
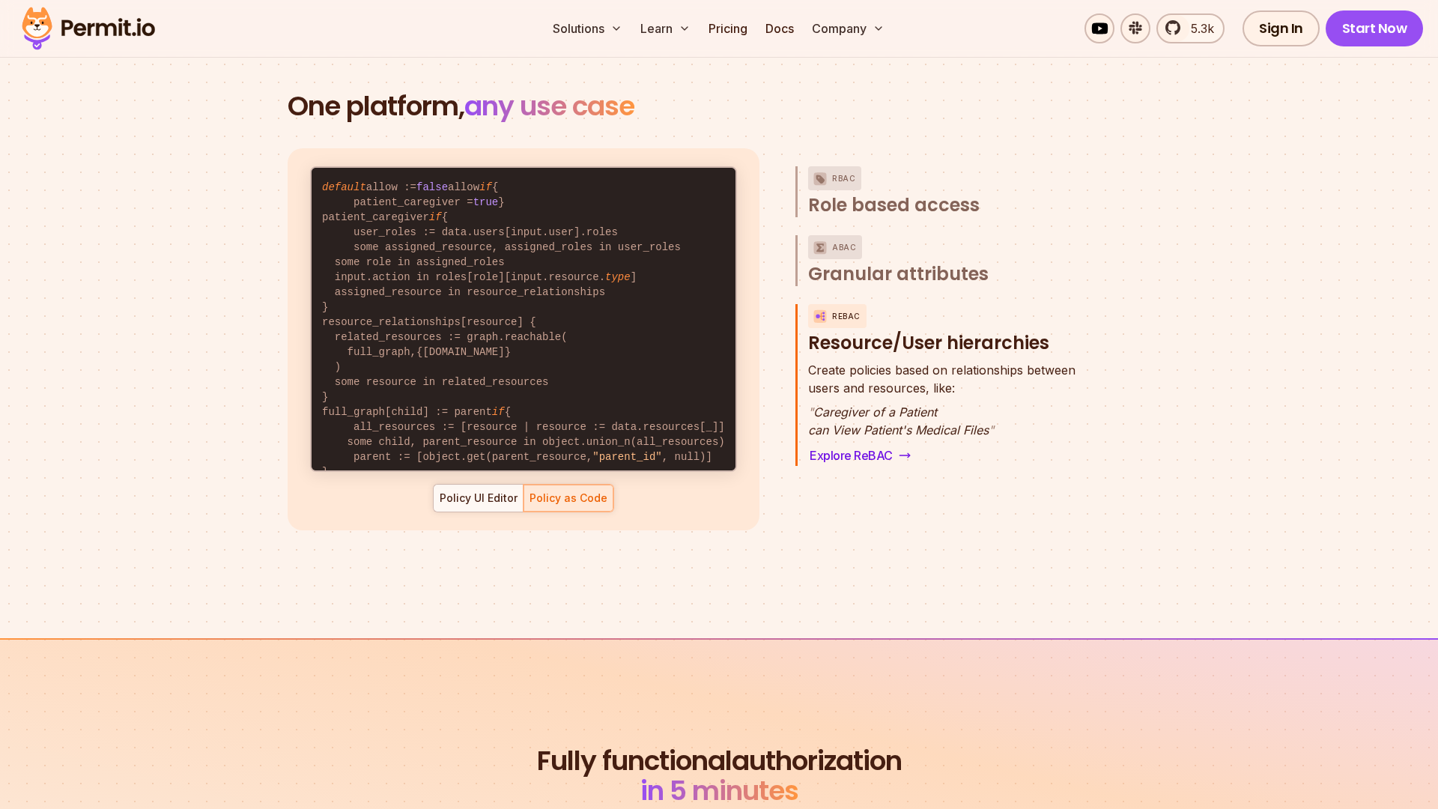
click at [899, 273] on div "RBAC Role based access ABAC Granular attributes ReBAC Resource/User hierarchies…" at bounding box center [941, 339] width 292 height 382
click at [899, 262] on span "Granular attributes" at bounding box center [898, 274] width 180 height 24
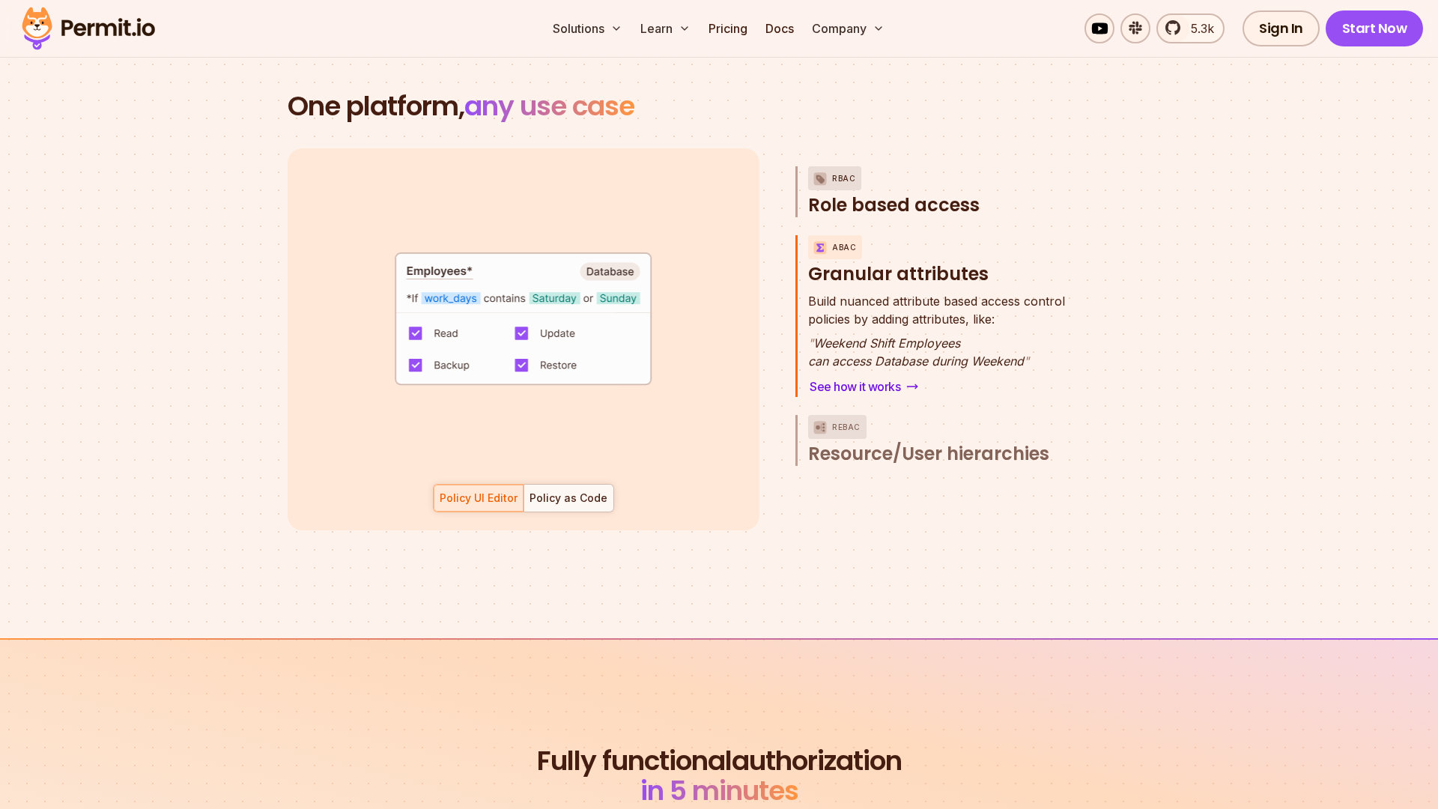
click at [898, 166] on button "RBAC Role based access" at bounding box center [947, 191] width 279 height 51
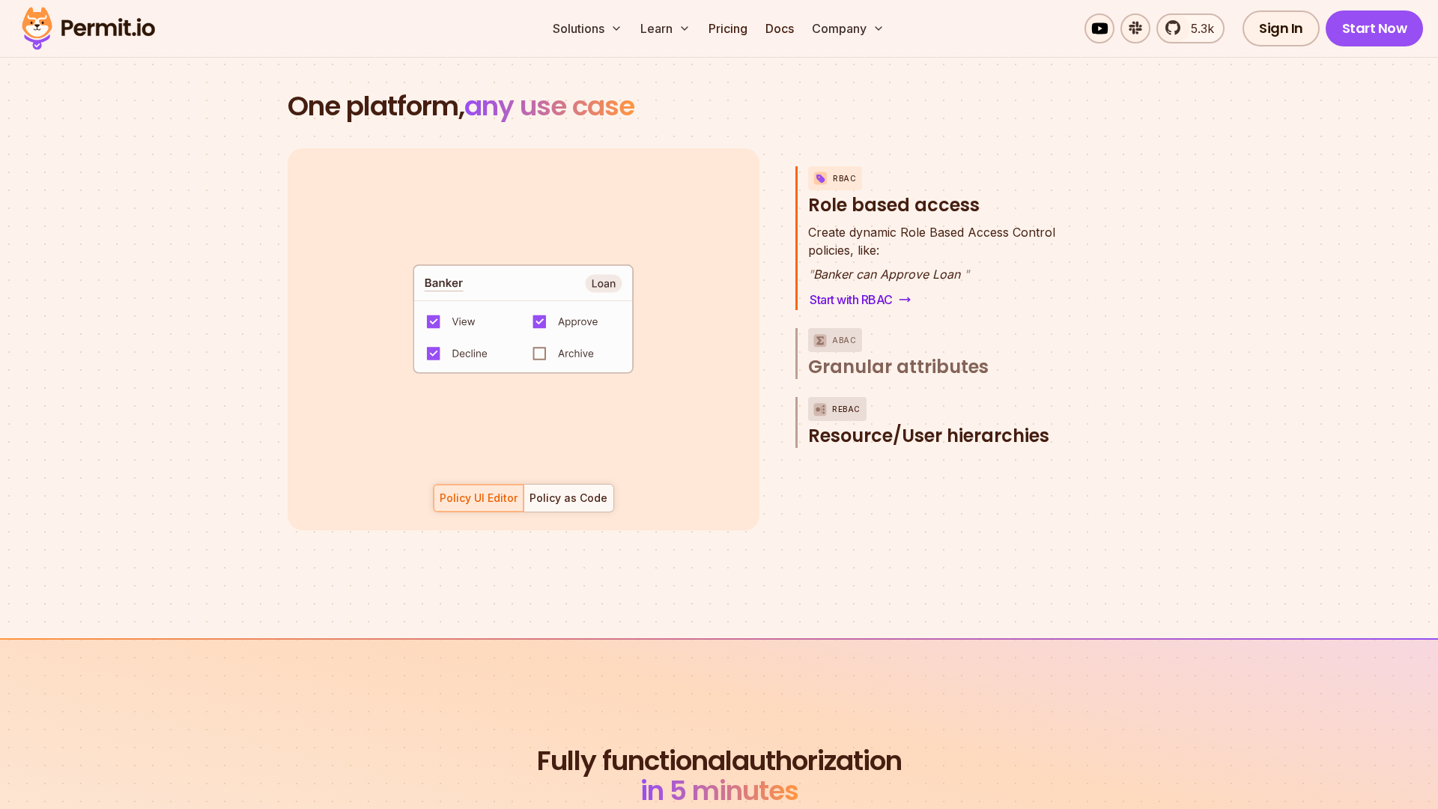
click at [896, 424] on span "Resource/User hierarchies" at bounding box center [928, 436] width 241 height 24
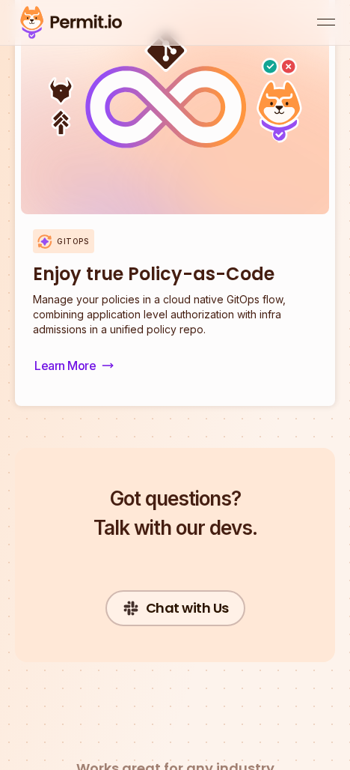
scroll to position [8862, 0]
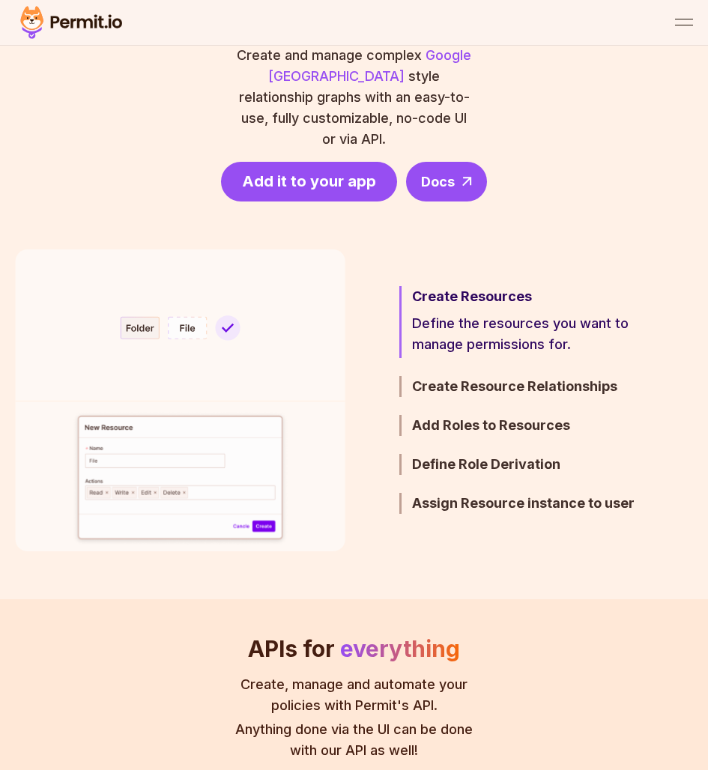
scroll to position [854, 0]
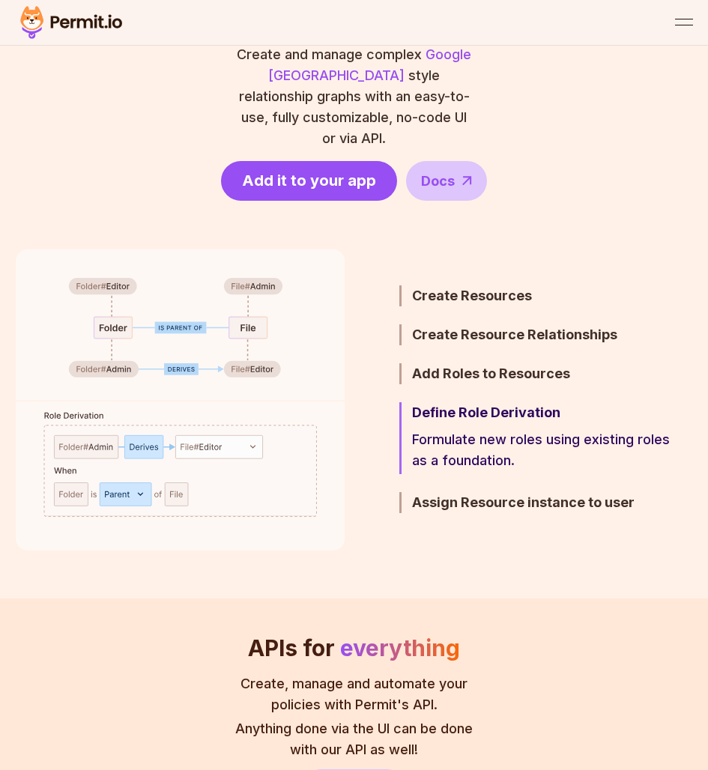
click at [516, 453] on div "Formulate new roles using existing roles as a foundation." at bounding box center [542, 448] width 261 height 51
click at [504, 492] on h3 "Assign Resource instance to user" at bounding box center [542, 502] width 261 height 21
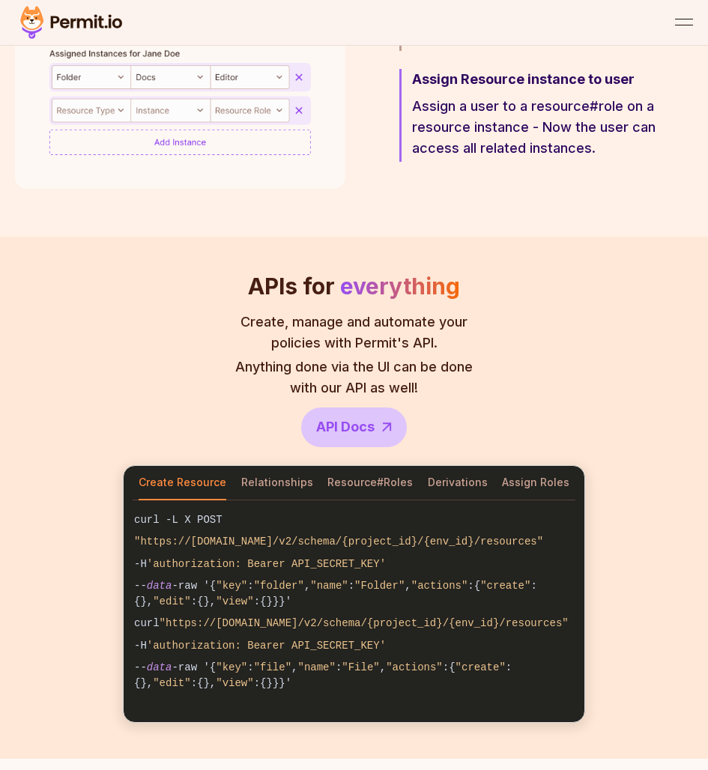
scroll to position [1248, 0]
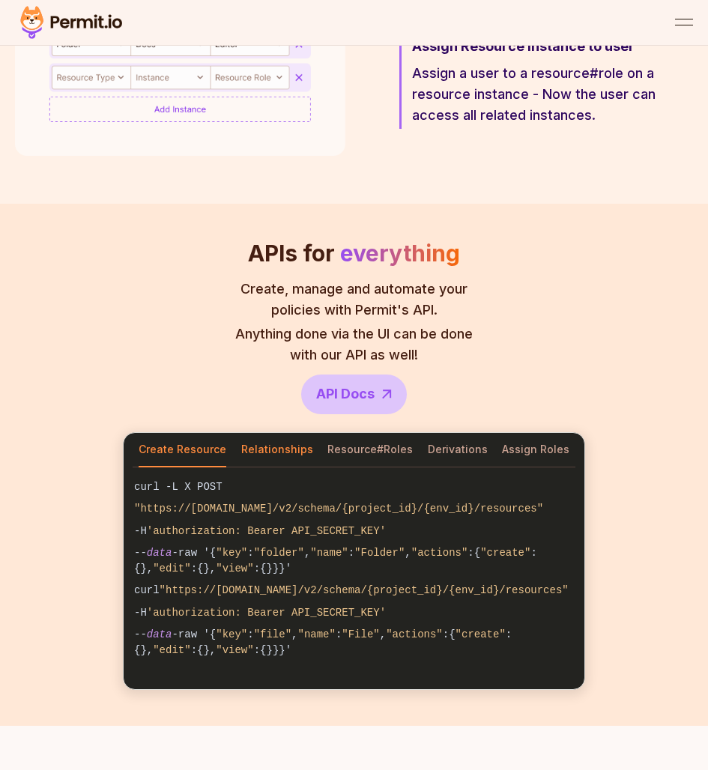
click at [258, 433] on button "Relationships" at bounding box center [277, 450] width 72 height 34
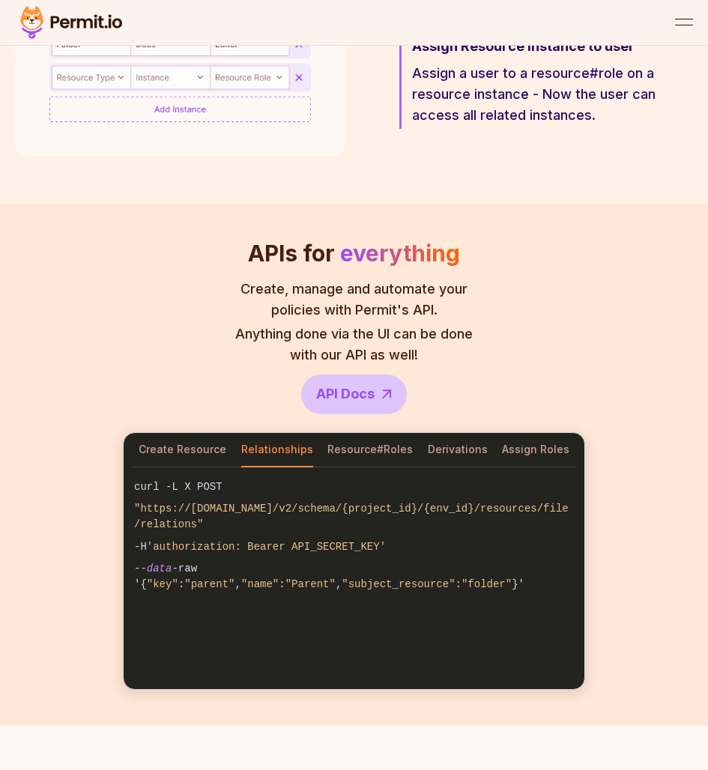
click at [185, 409] on div "APIs for everything Create, manage and automate your policies with Permit's API…" at bounding box center [354, 465] width 708 height 522
click at [185, 433] on button "Create Resource" at bounding box center [183, 450] width 88 height 34
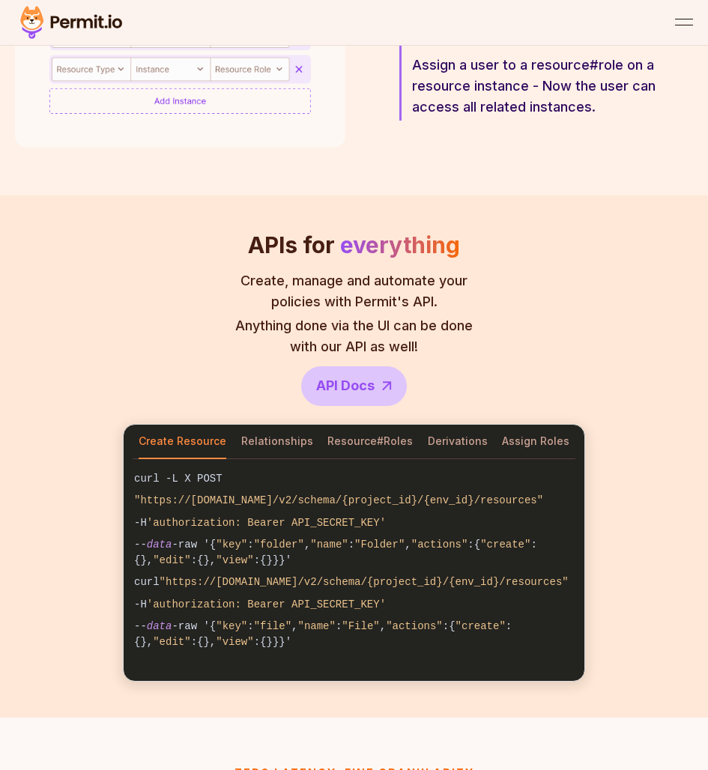
scroll to position [1260, 0]
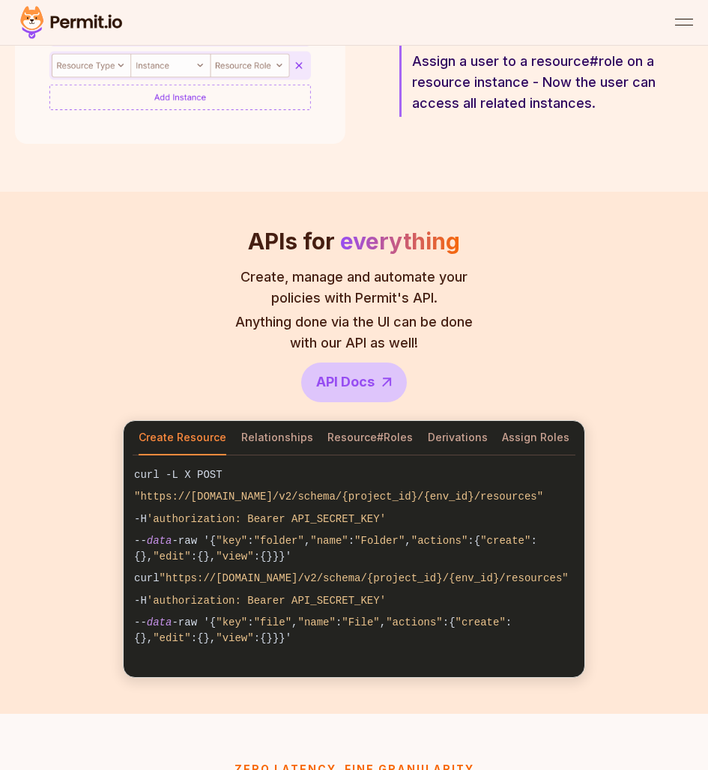
click at [202, 490] on span ""https://api.permit.io/v2/schema/{project_id}/{env_id}/resources"" at bounding box center [338, 496] width 409 height 12
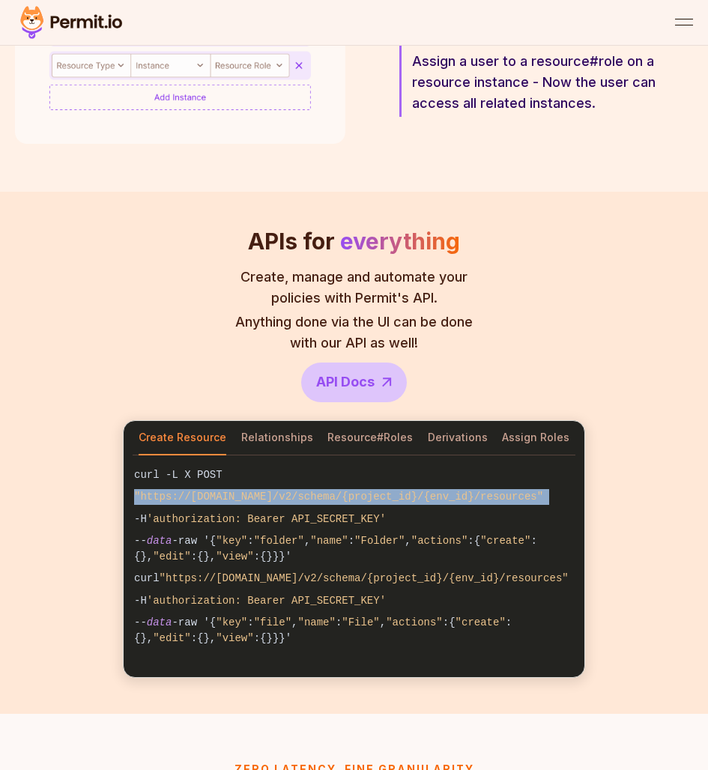
click at [202, 490] on span ""https://api.permit.io/v2/schema/{project_id}/{env_id}/resources"" at bounding box center [338, 496] width 409 height 12
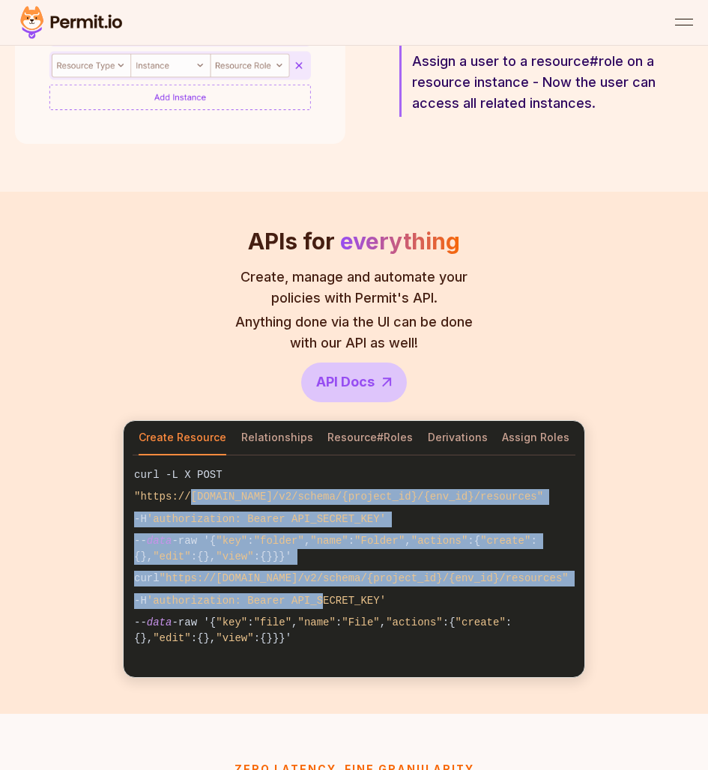
drag, startPoint x: 191, startPoint y: 478, endPoint x: 332, endPoint y: 588, distance: 178.7
click at [332, 588] on pre "curl -L X POST "https://api.permit.io/v2/schema/{project_id}/{env_id}/resources…" at bounding box center [354, 557] width 461 height 204
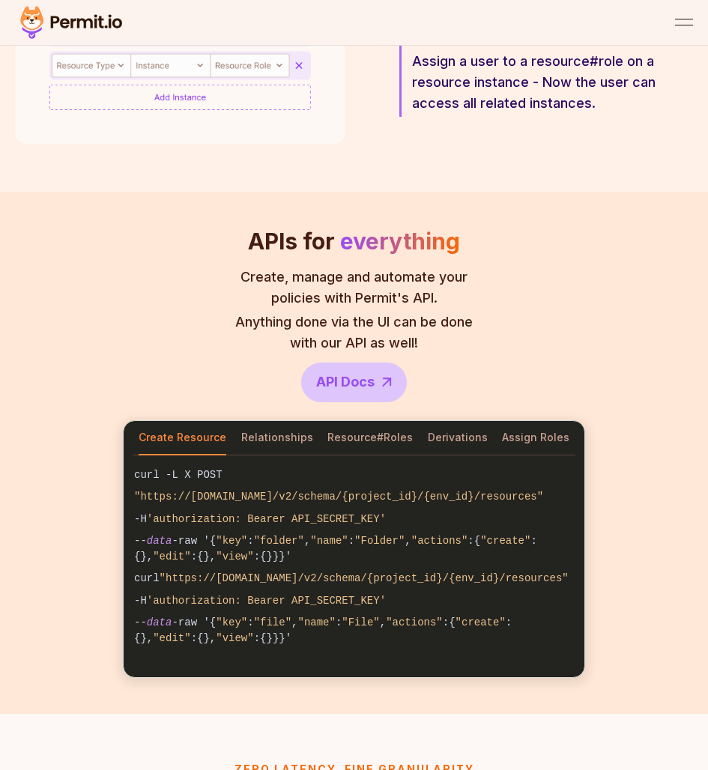
click at [306, 455] on pre "curl -L X POST "https://api.permit.io/v2/schema/{project_id}/{env_id}/resources…" at bounding box center [354, 557] width 461 height 204
click at [290, 422] on button "Relationships" at bounding box center [277, 438] width 72 height 34
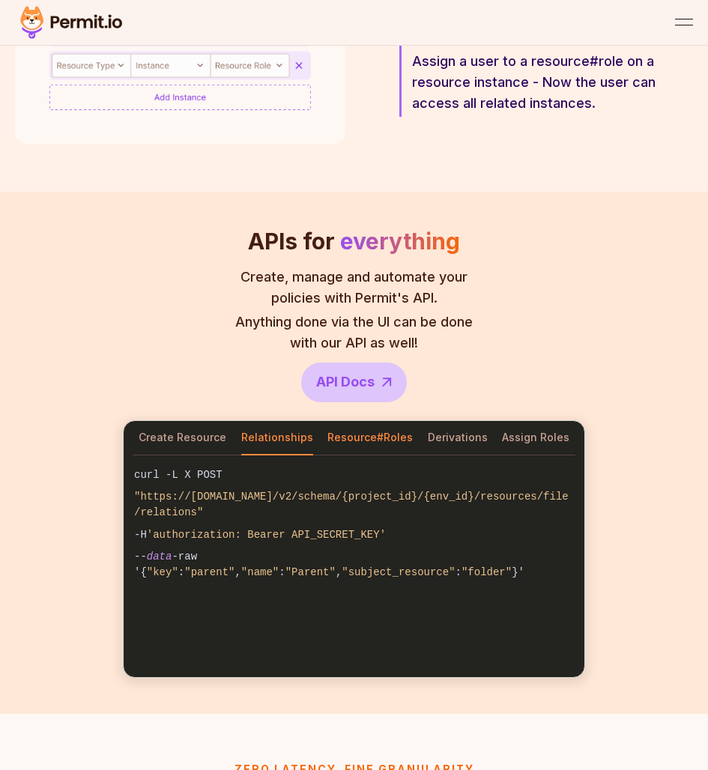
click at [361, 421] on button "Resource#Roles" at bounding box center [369, 438] width 85 height 34
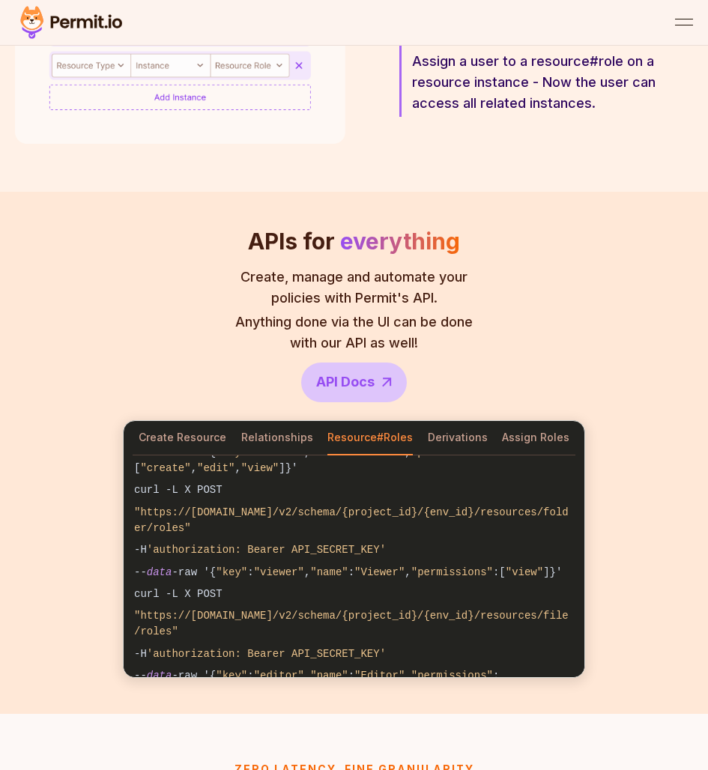
scroll to position [243, 0]
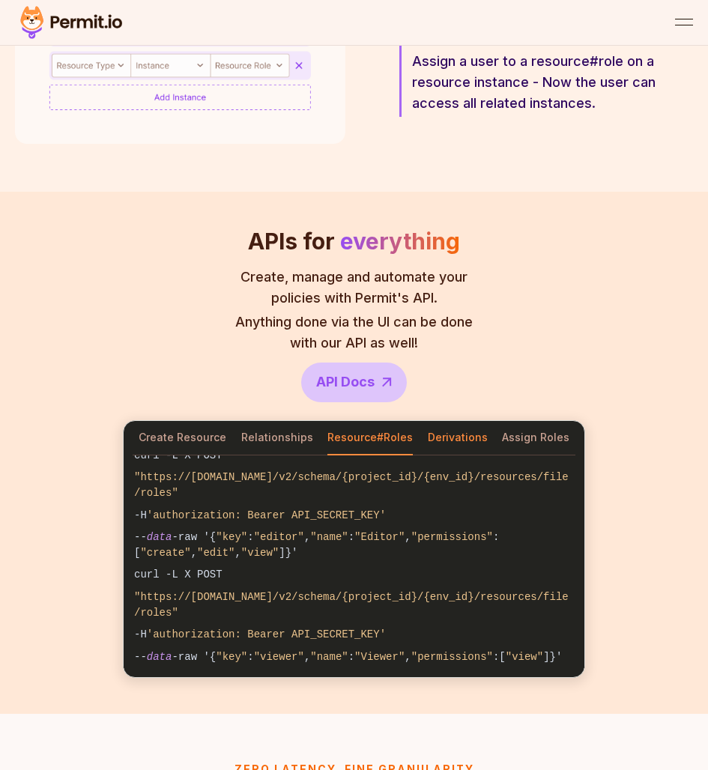
click at [455, 421] on button "Derivations" at bounding box center [458, 438] width 60 height 34
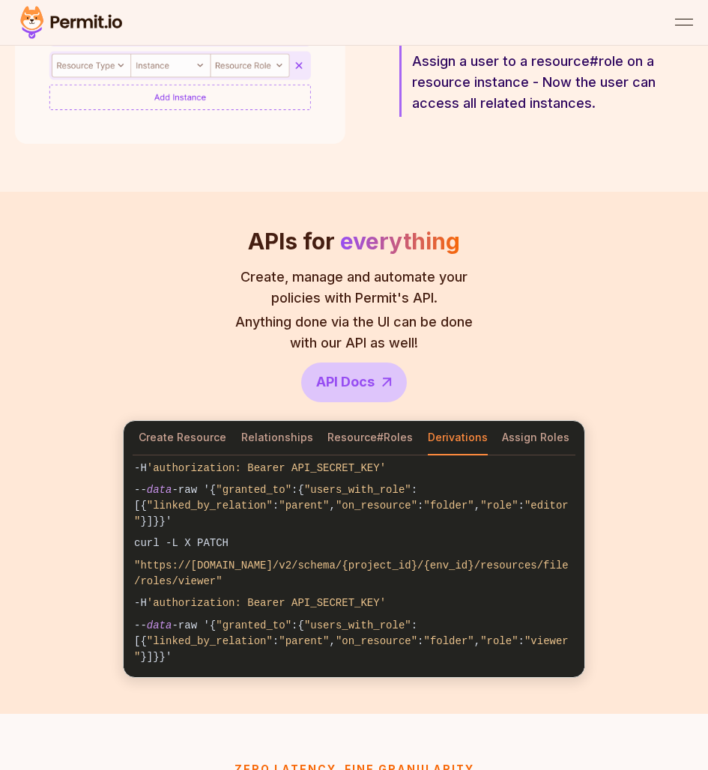
scroll to position [67, 0]
drag, startPoint x: 238, startPoint y: 468, endPoint x: 304, endPoint y: 468, distance: 65.9
click at [304, 479] on code "-- data -raw '{ "granted_to" :{ "users_with_role" :[{ "linked_by_relation" : "p…" at bounding box center [354, 505] width 461 height 53
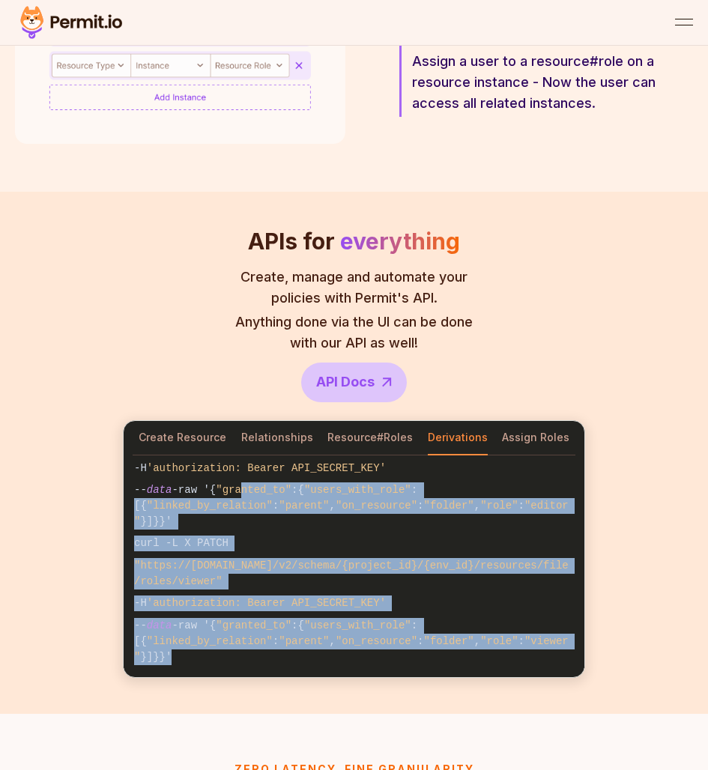
drag, startPoint x: 243, startPoint y: 464, endPoint x: 341, endPoint y: 638, distance: 200.5
click at [341, 638] on pre "curl -L X PATCH "https://api.permit.io/v2/schema/{project_id}/{env_id}/resource…" at bounding box center [354, 533] width 461 height 288
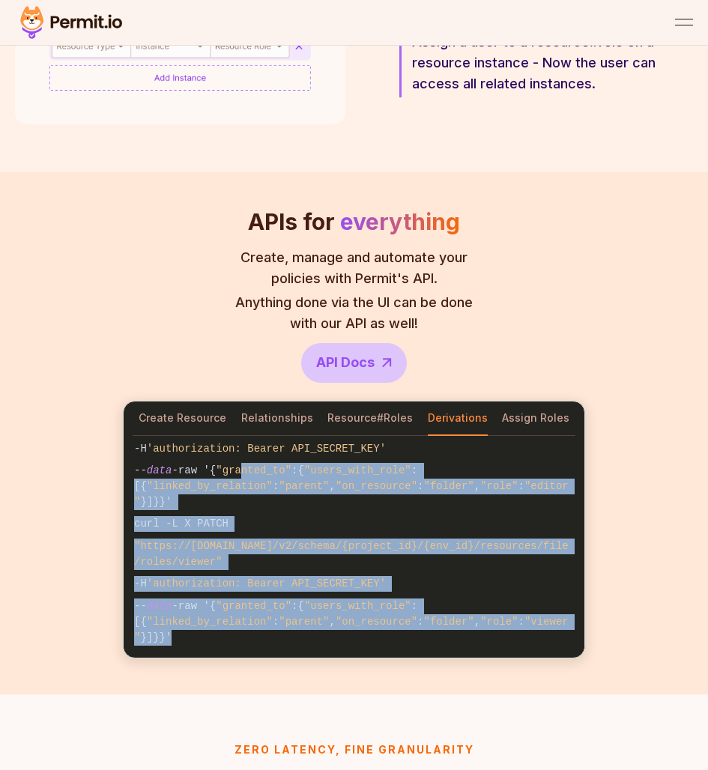
scroll to position [1281, 0]
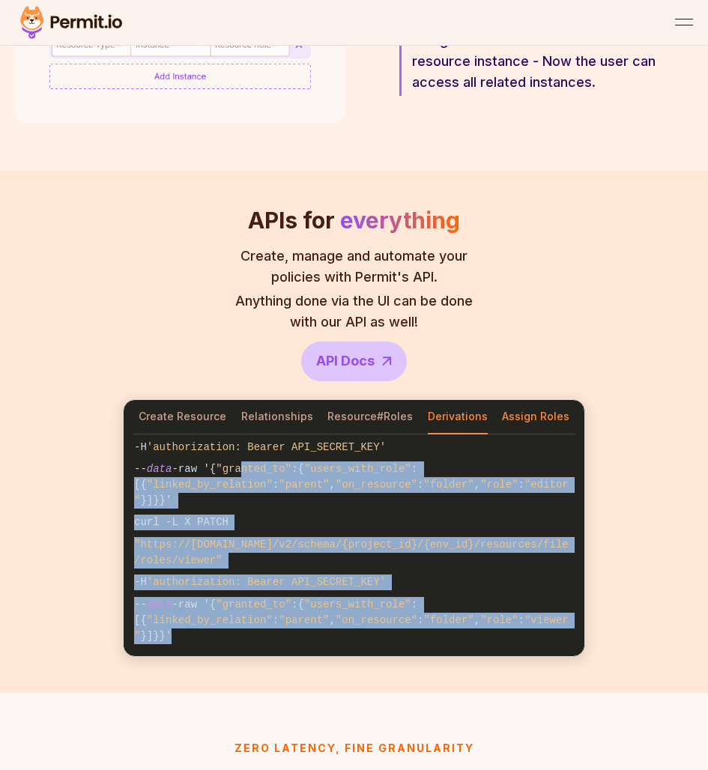
click at [533, 410] on button "Assign Roles" at bounding box center [535, 417] width 67 height 34
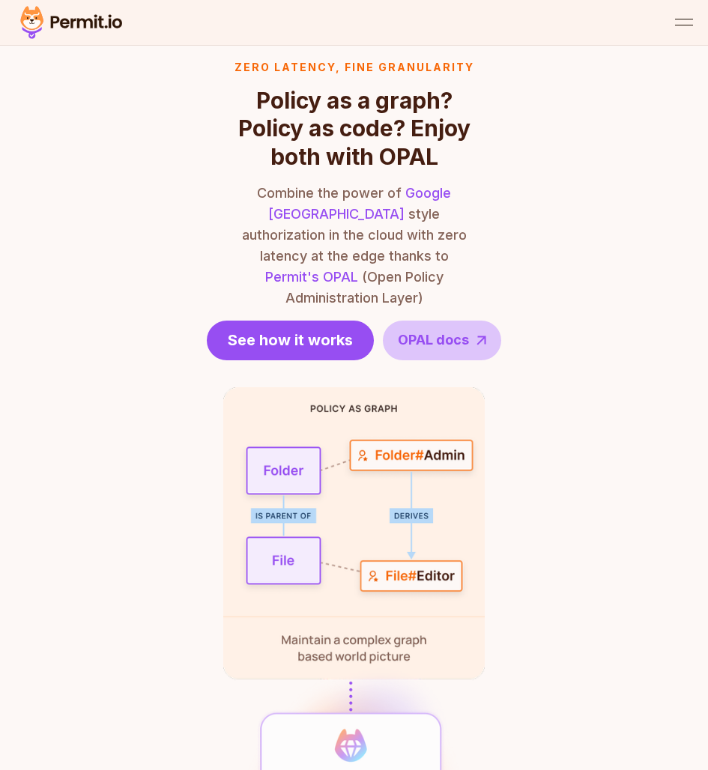
scroll to position [1965, 0]
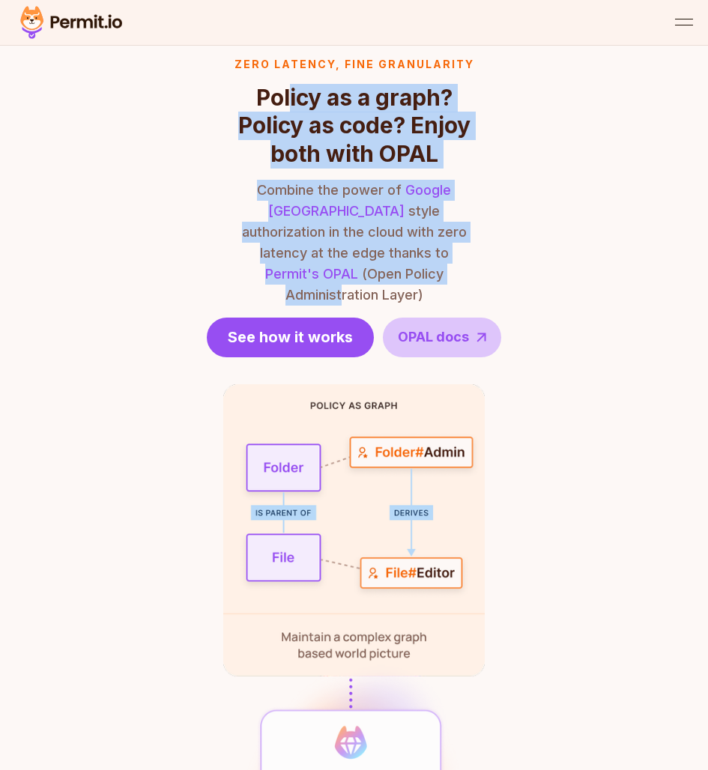
drag, startPoint x: 288, startPoint y: 76, endPoint x: 364, endPoint y: 248, distance: 188.1
click at [365, 248] on header "Zero latency, fine granularity Policy as a graph? Policy as code? Enjoy both wi…" at bounding box center [354, 207] width 240 height 301
click at [364, 248] on p "Combine the power of Google Zanzibar style authorization in the cloud with zero…" at bounding box center [354, 243] width 240 height 126
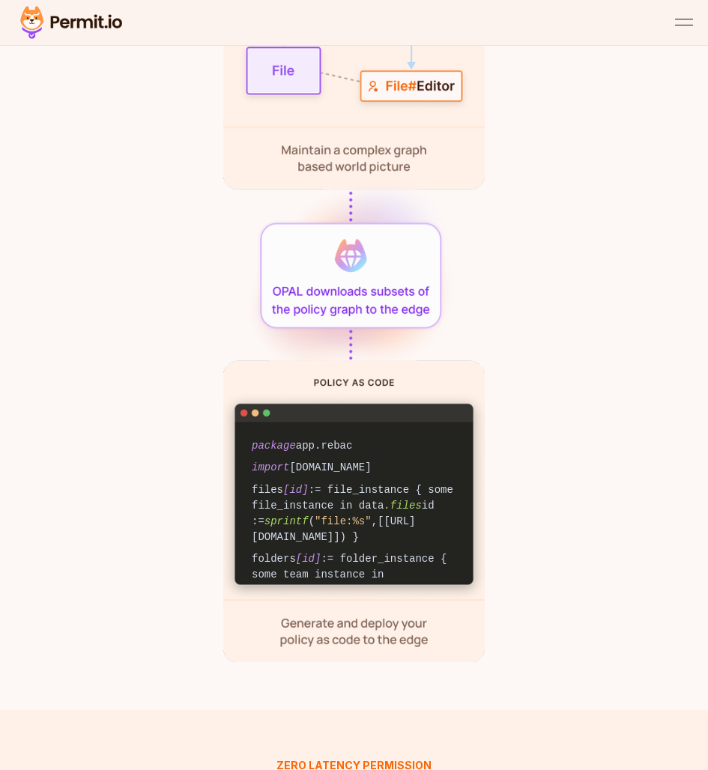
scroll to position [28, 0]
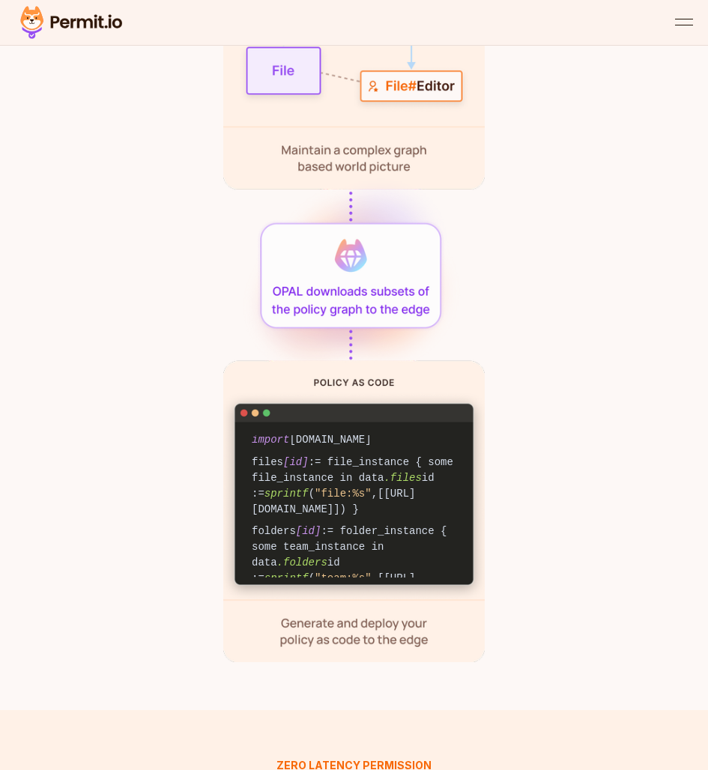
drag, startPoint x: 372, startPoint y: 516, endPoint x: 372, endPoint y: 444, distance: 71.9
click at [372, 520] on code "folders [id] := folder_instance { some team_instance in data .folders id := spr…" at bounding box center [353, 562] width 225 height 85
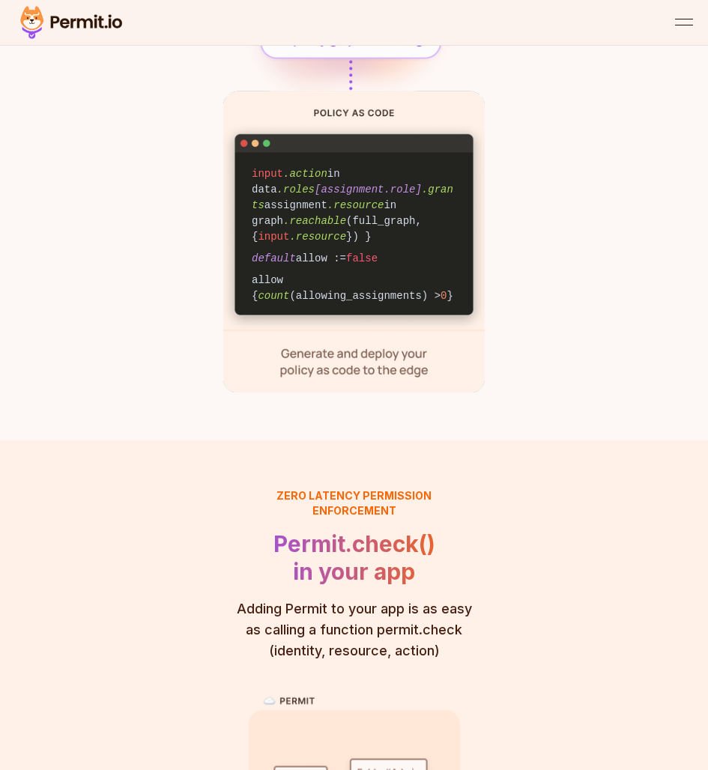
scroll to position [2833, 0]
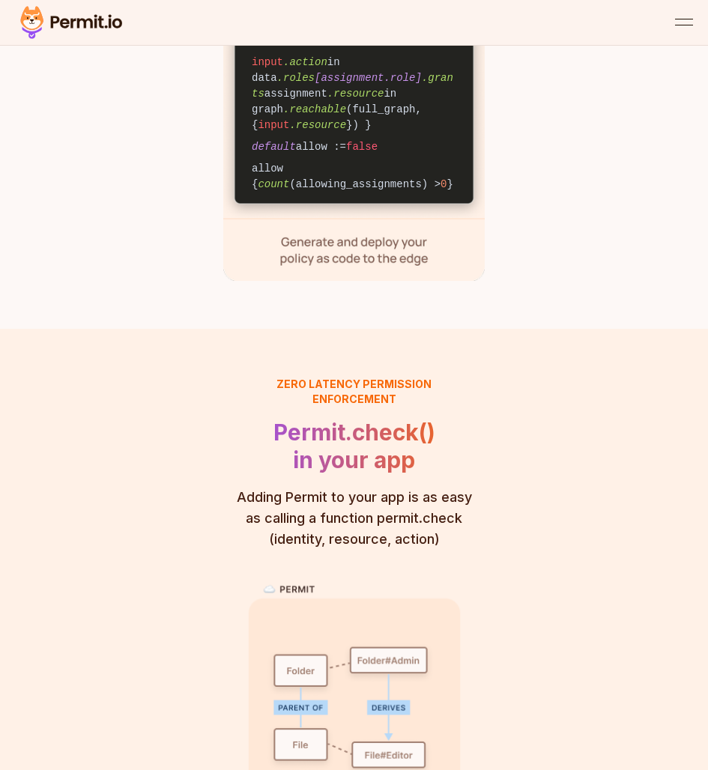
drag, startPoint x: 349, startPoint y: 508, endPoint x: 309, endPoint y: 415, distance: 101.0
click at [335, 455] on div "Zero latency Permission enforcement Permit.check() in your app Adding Permit to…" at bounding box center [354, 755] width 240 height 756
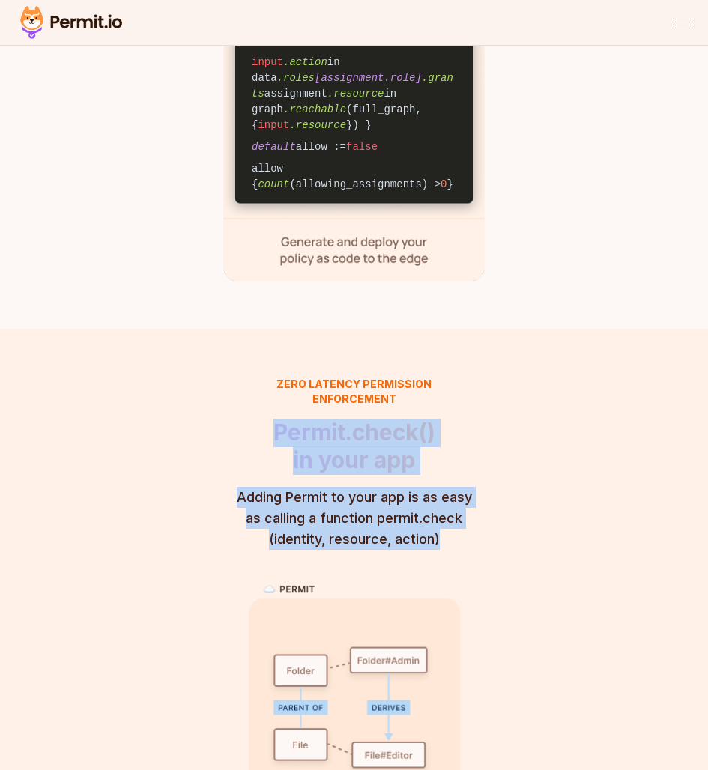
drag, startPoint x: 273, startPoint y: 371, endPoint x: 429, endPoint y: 502, distance: 204.1
click at [432, 502] on div "Zero latency Permission enforcement Permit.check() in your app Adding Permit to…" at bounding box center [354, 755] width 240 height 756
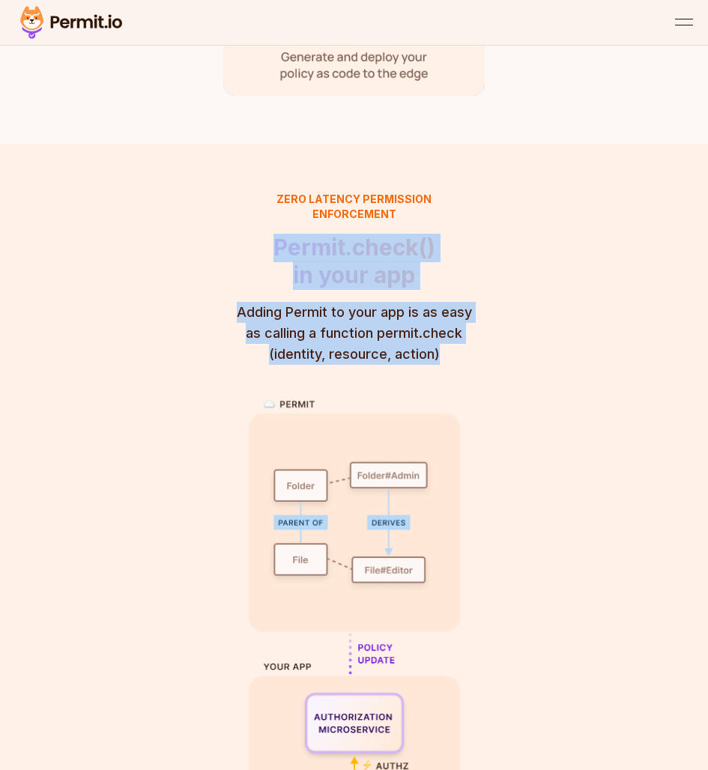
scroll to position [3024, 0]
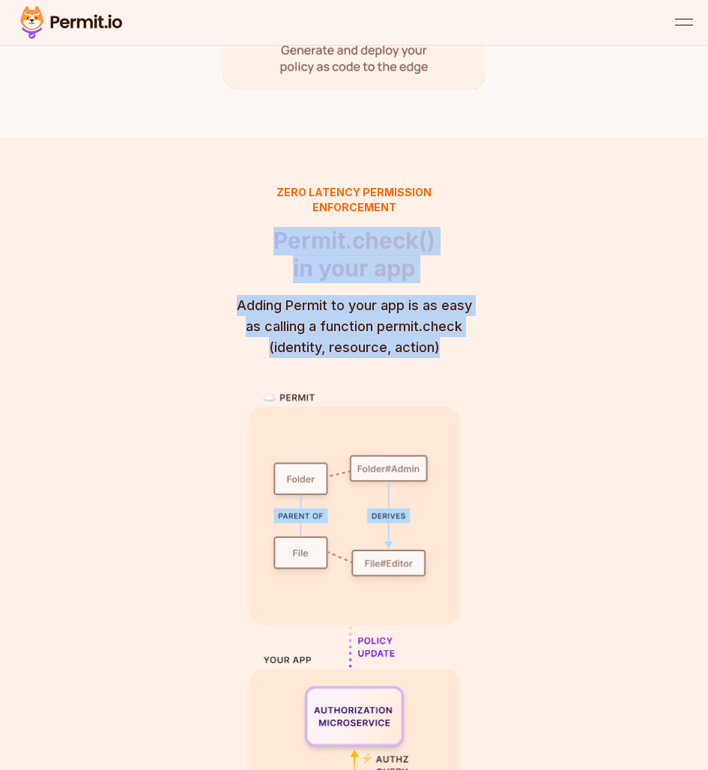
click at [302, 227] on span "Permit.check()" at bounding box center [354, 241] width 240 height 28
drag, startPoint x: 282, startPoint y: 184, endPoint x: 419, endPoint y: 303, distance: 181.5
click at [419, 304] on div "Zero latency Permission enforcement Permit.check() in your app Adding Permit to…" at bounding box center [354, 563] width 240 height 756
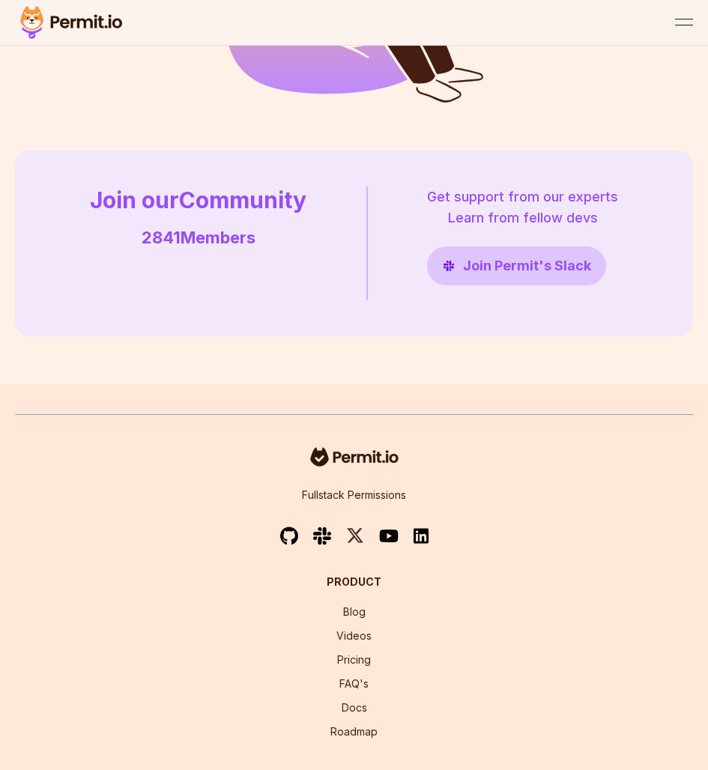
scroll to position [5271, 0]
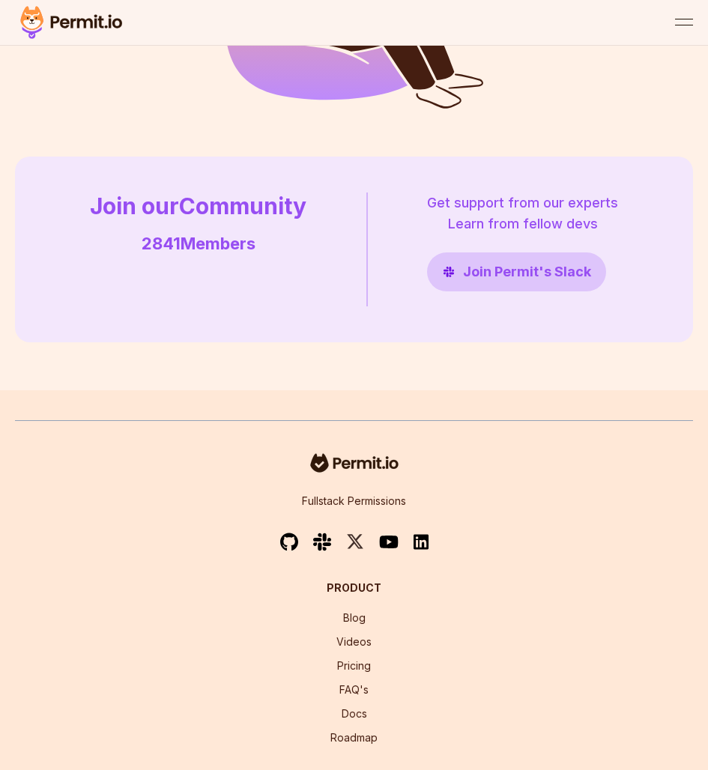
click at [234, 231] on p "2841 Members" at bounding box center [198, 243] width 216 height 25
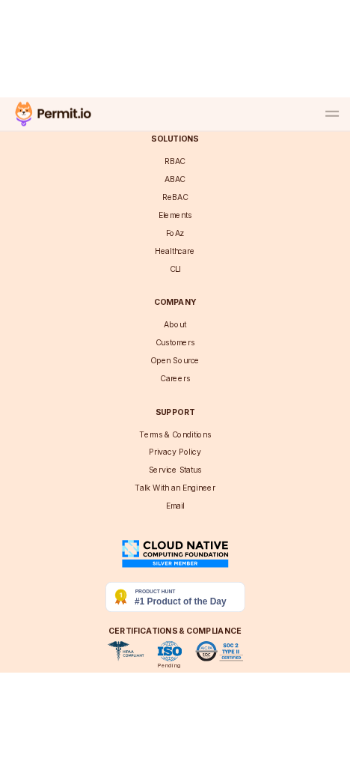
scroll to position [440, 0]
